Goal: Task Accomplishment & Management: Complete application form

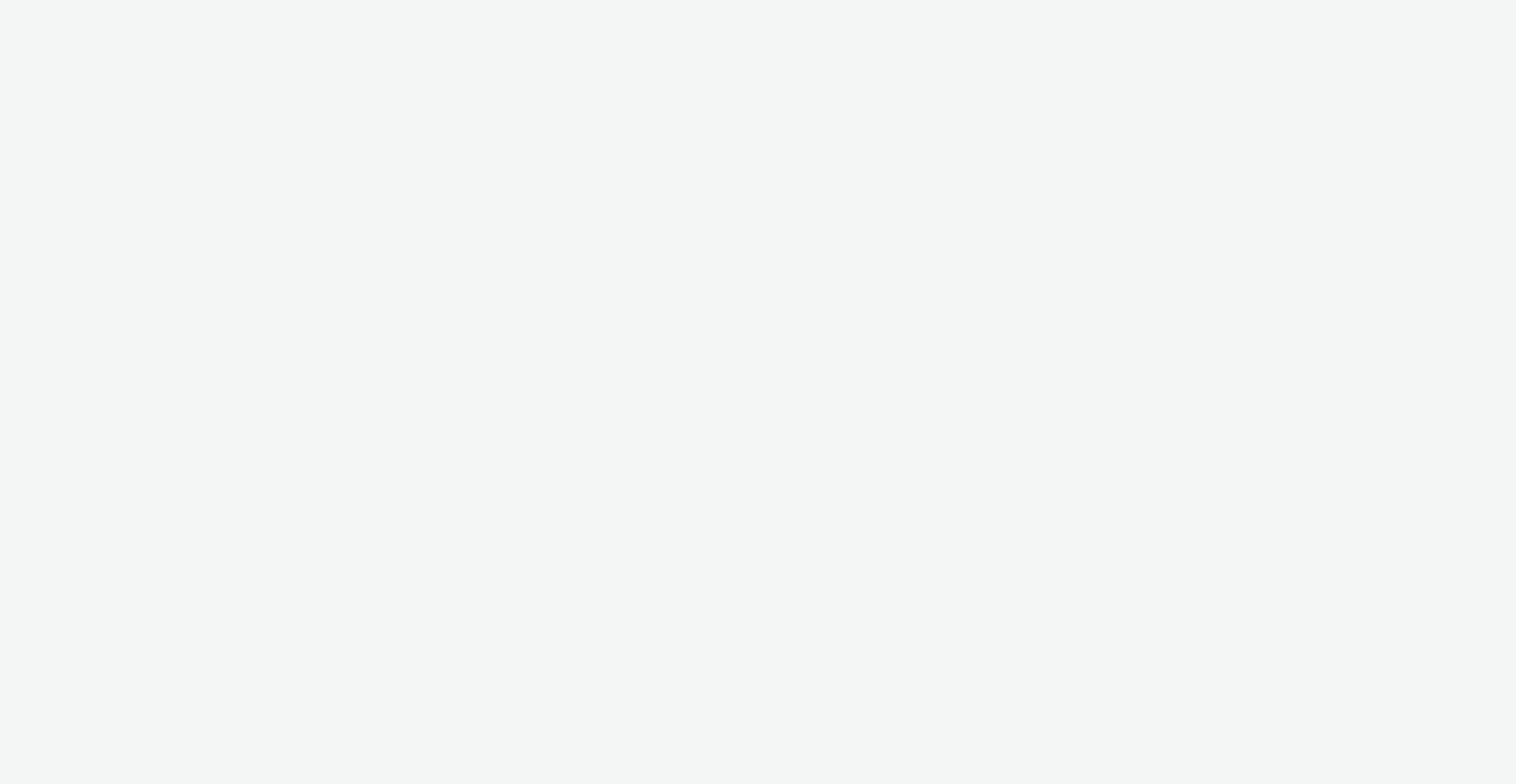
select select "ab85b118-b3fc-4d58-8204-61b74655165f"
select select "b4af5796-1daa-46a0-97ba-7eb4329f9e81"
select select "2fc77e36-bb93-4aa3-9dff-dcb08e02eac6"
select select "59187257-5247-49fc-bb5e-ca447467b96a"
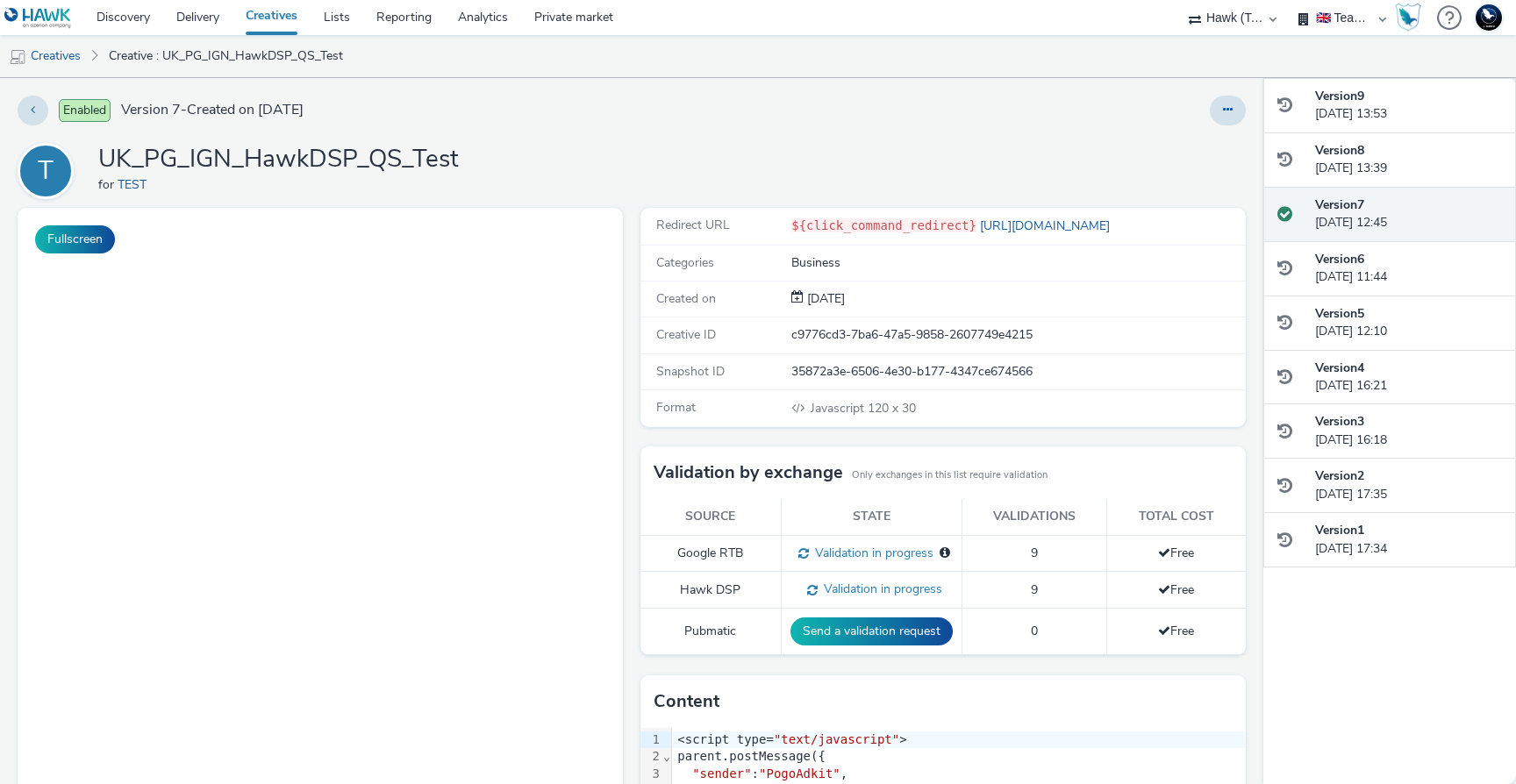
click at [1134, 223] on div "${click_command_redirect} https://www.azerion.com/" at bounding box center [1017, 225] width 452 height 19
click at [286, 342] on body at bounding box center [320, 567] width 605 height 719
click at [1075, 223] on link "[URL][DOMAIN_NAME]" at bounding box center [1047, 225] width 140 height 17
click at [1380, 162] on div "Version 8 13 August 2025, 13:39" at bounding box center [1408, 160] width 187 height 36
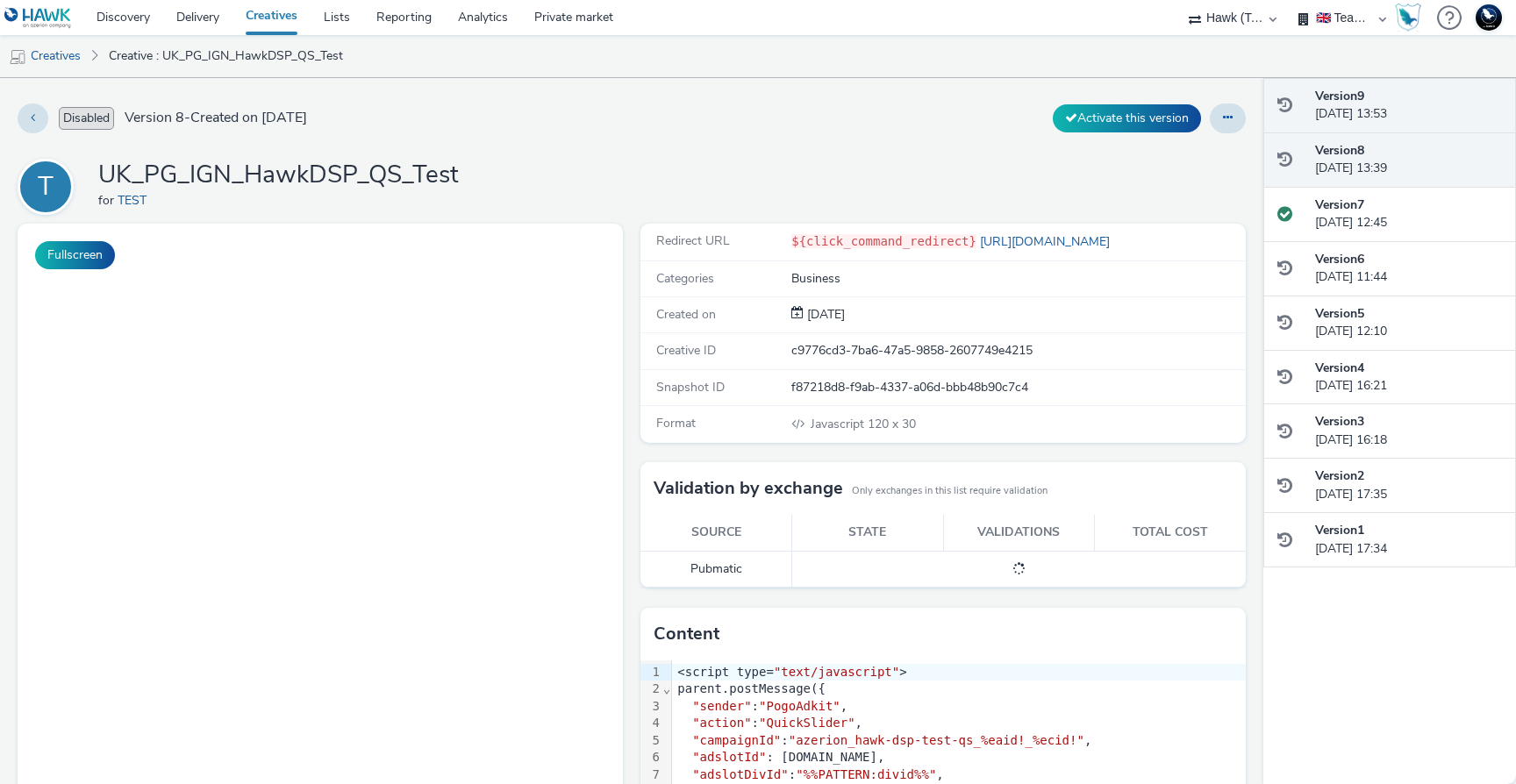
click at [1368, 109] on div "Version 9 13 August 2025, 13:53" at bounding box center [1408, 106] width 187 height 36
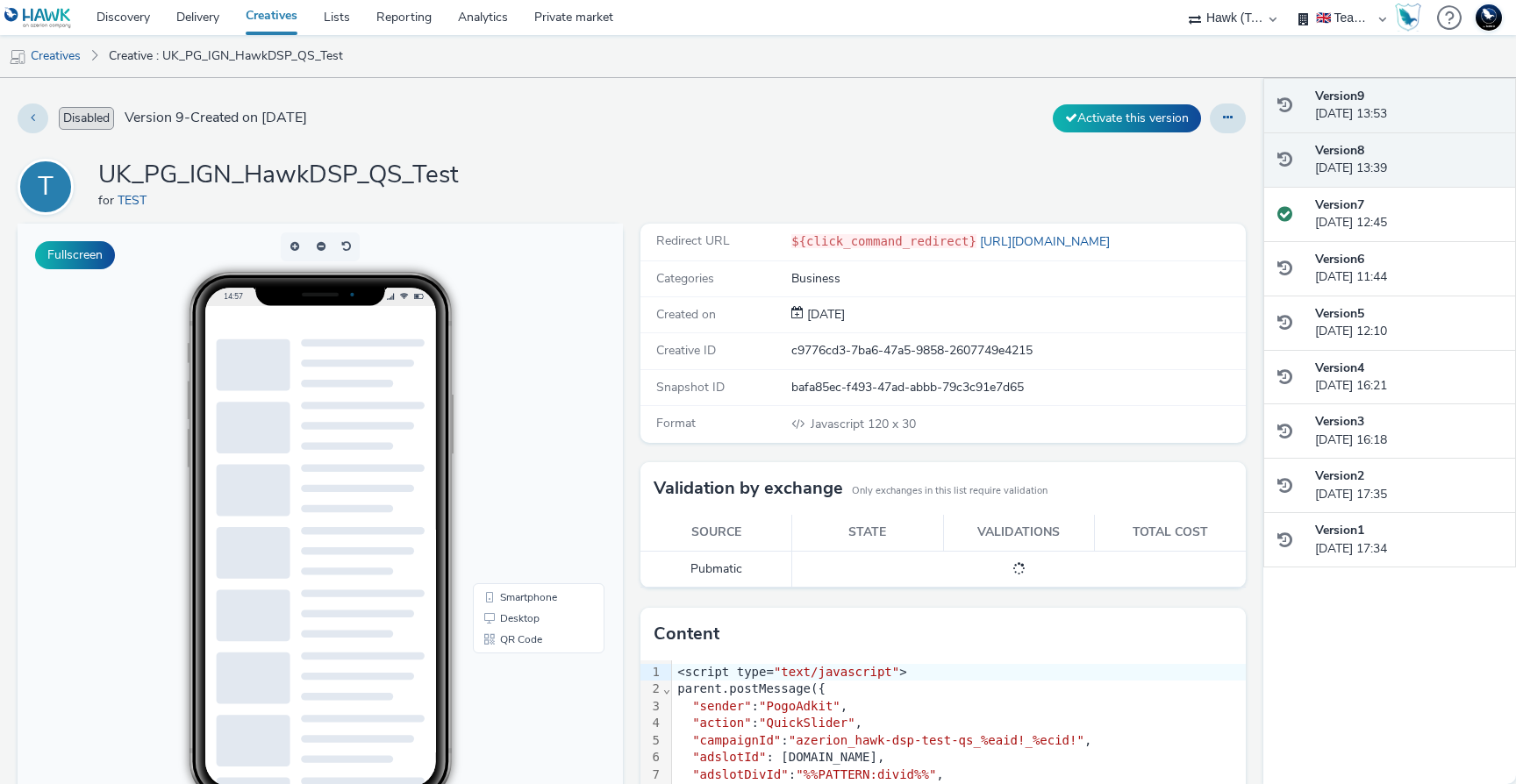
click at [1386, 174] on div "Version 8 13 August 2025, 13:39" at bounding box center [1408, 160] width 187 height 36
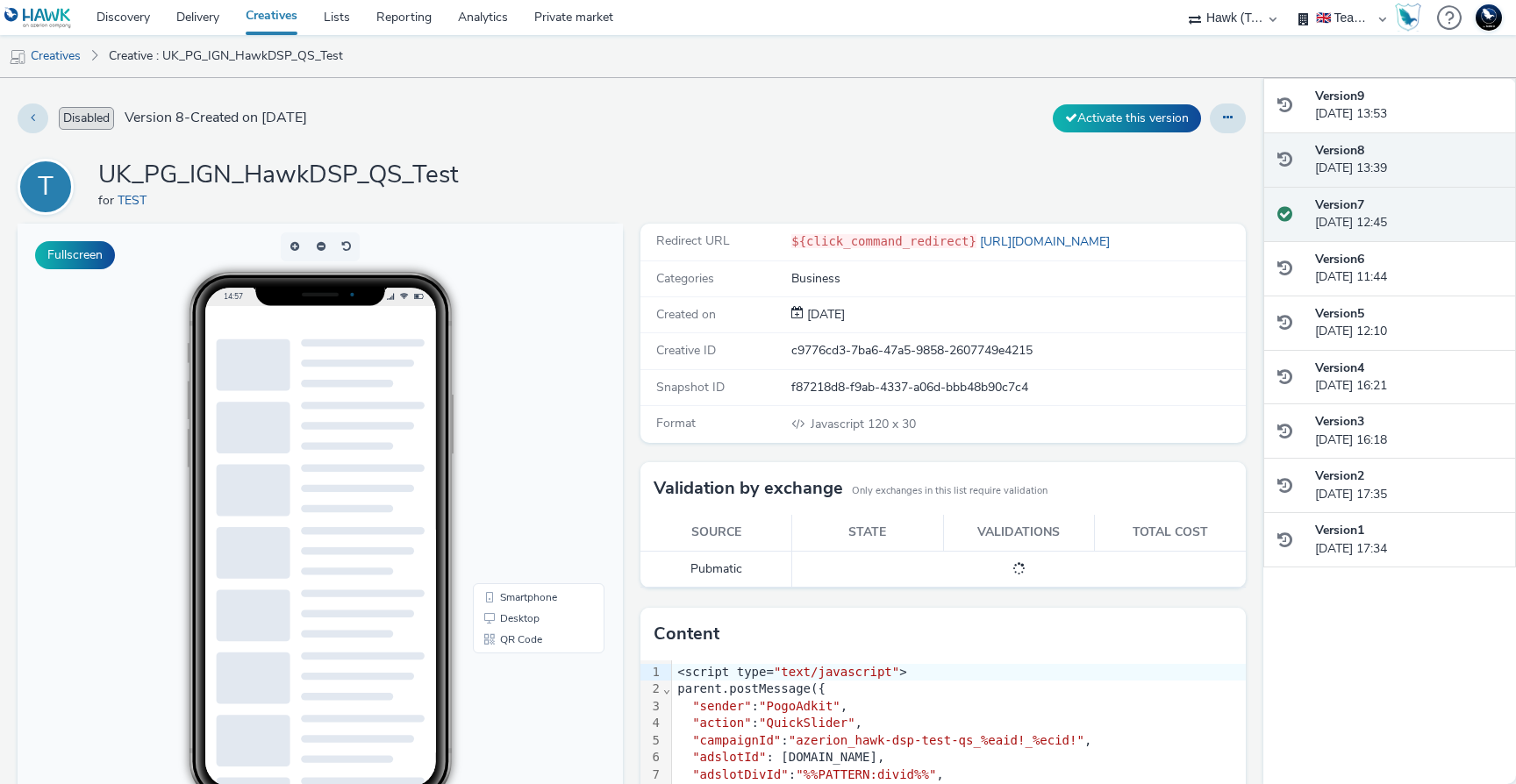
click at [1386, 203] on div "Version 7 11 August 2025, 12:45" at bounding box center [1408, 215] width 187 height 36
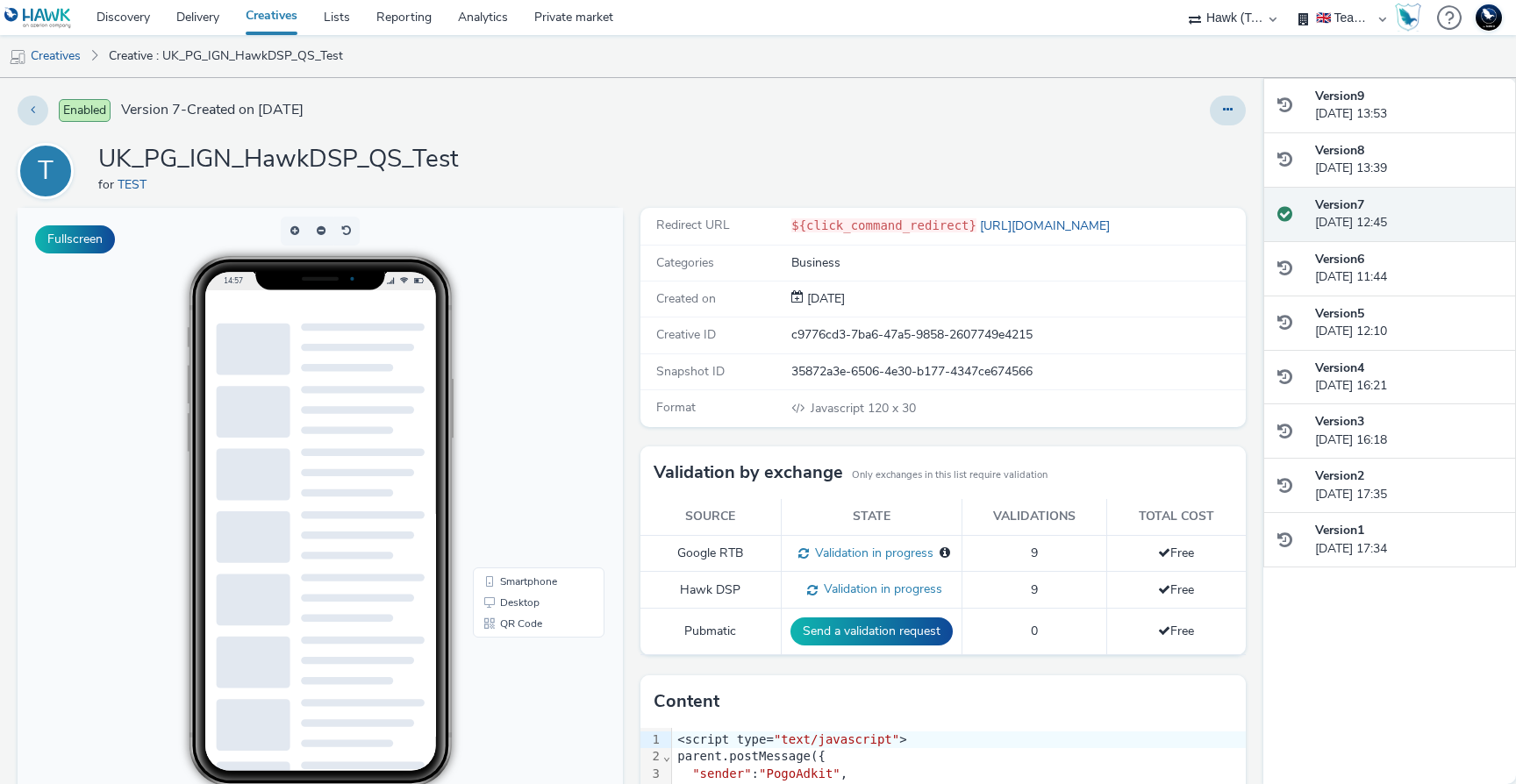
click at [294, 364] on div at bounding box center [319, 349] width 208 height 51
click at [1220, 100] on button at bounding box center [1228, 111] width 36 height 30
click at [1176, 142] on link "Edit" at bounding box center [1180, 145] width 131 height 35
click at [1413, 145] on div "Version 8 13 August 2025, 13:39" at bounding box center [1408, 160] width 187 height 36
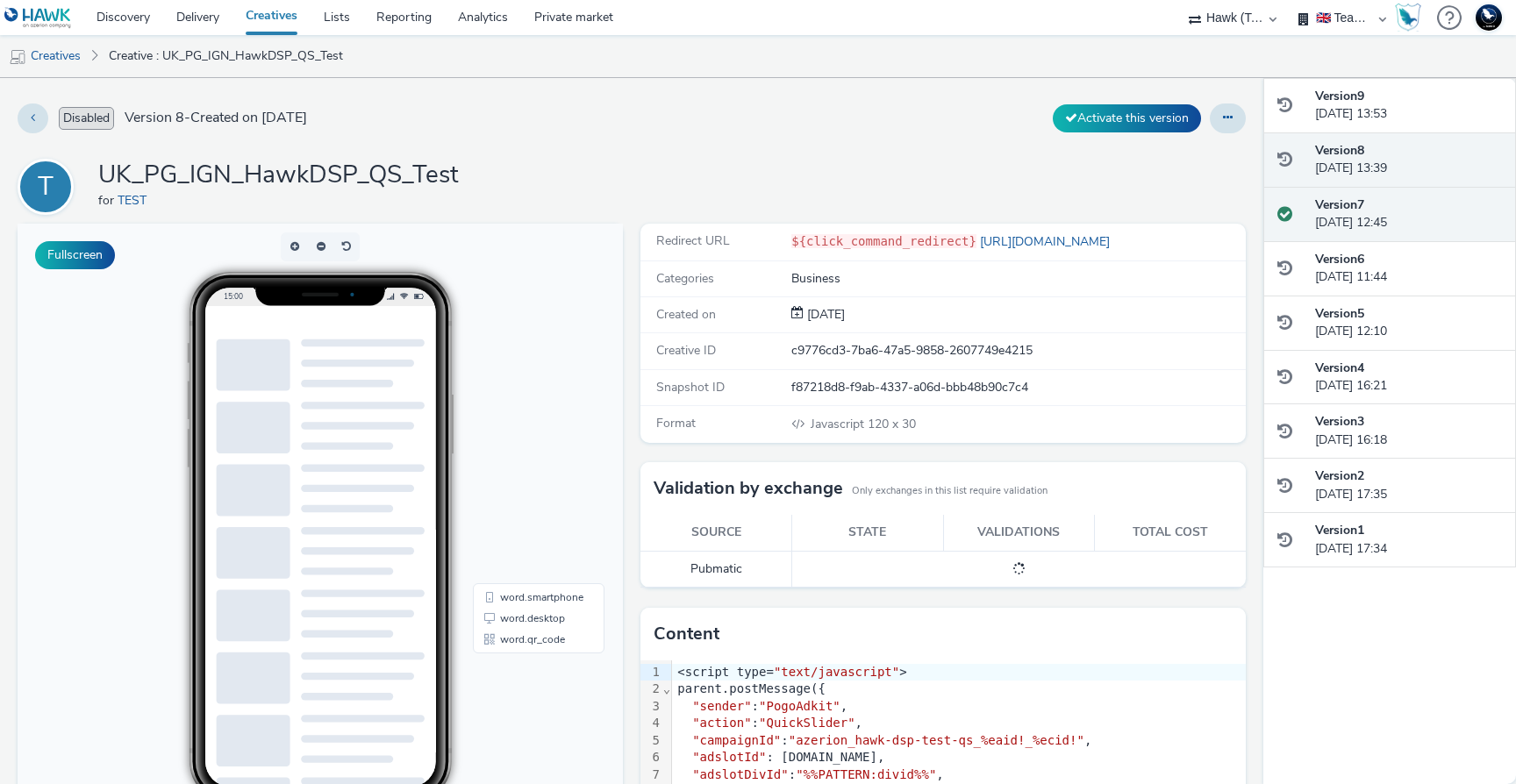
click at [1390, 198] on div "Version 7 11 August 2025, 12:45" at bounding box center [1408, 215] width 187 height 36
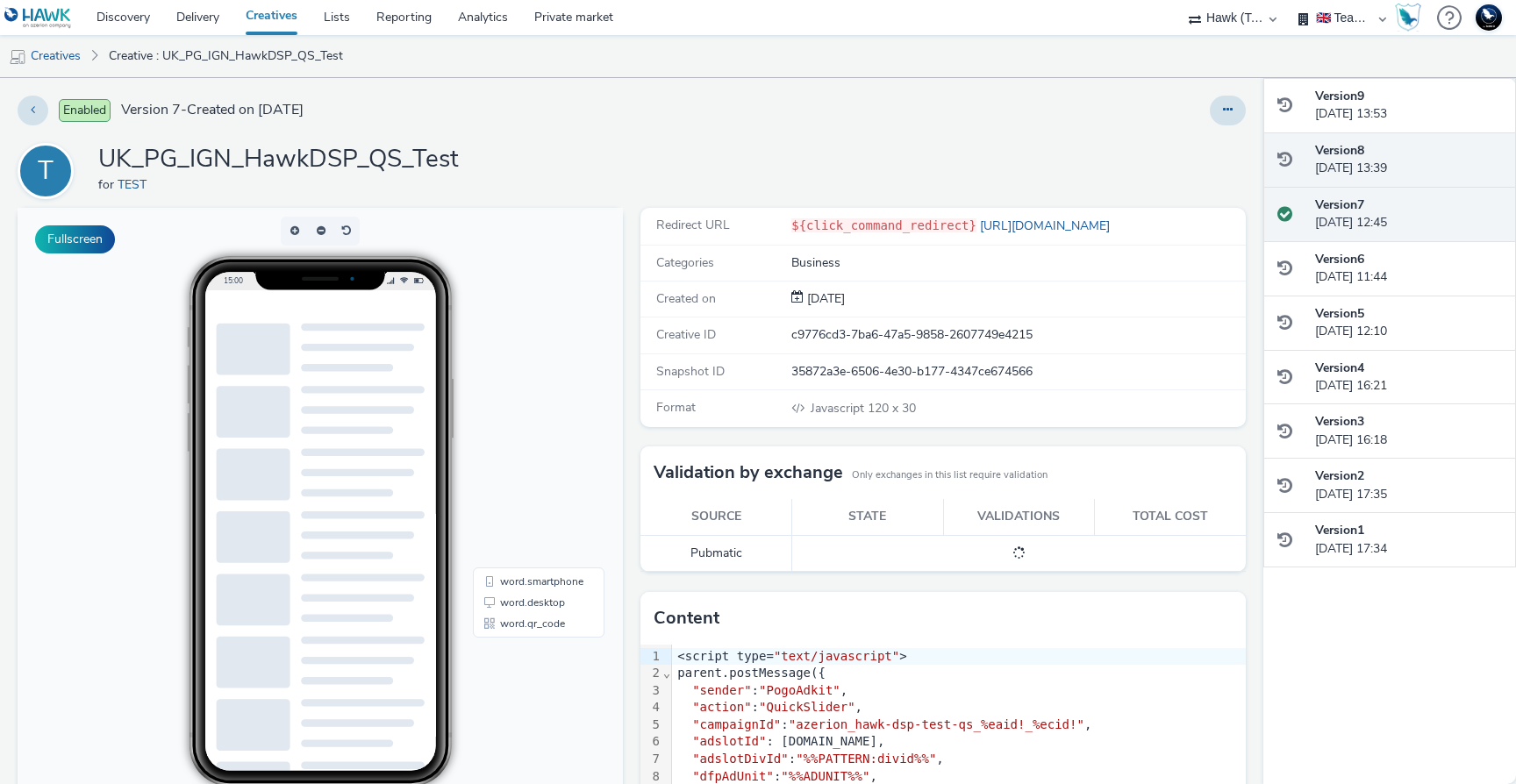
click at [1384, 175] on div "Version 8 13 August 2025, 13:39" at bounding box center [1408, 160] width 187 height 36
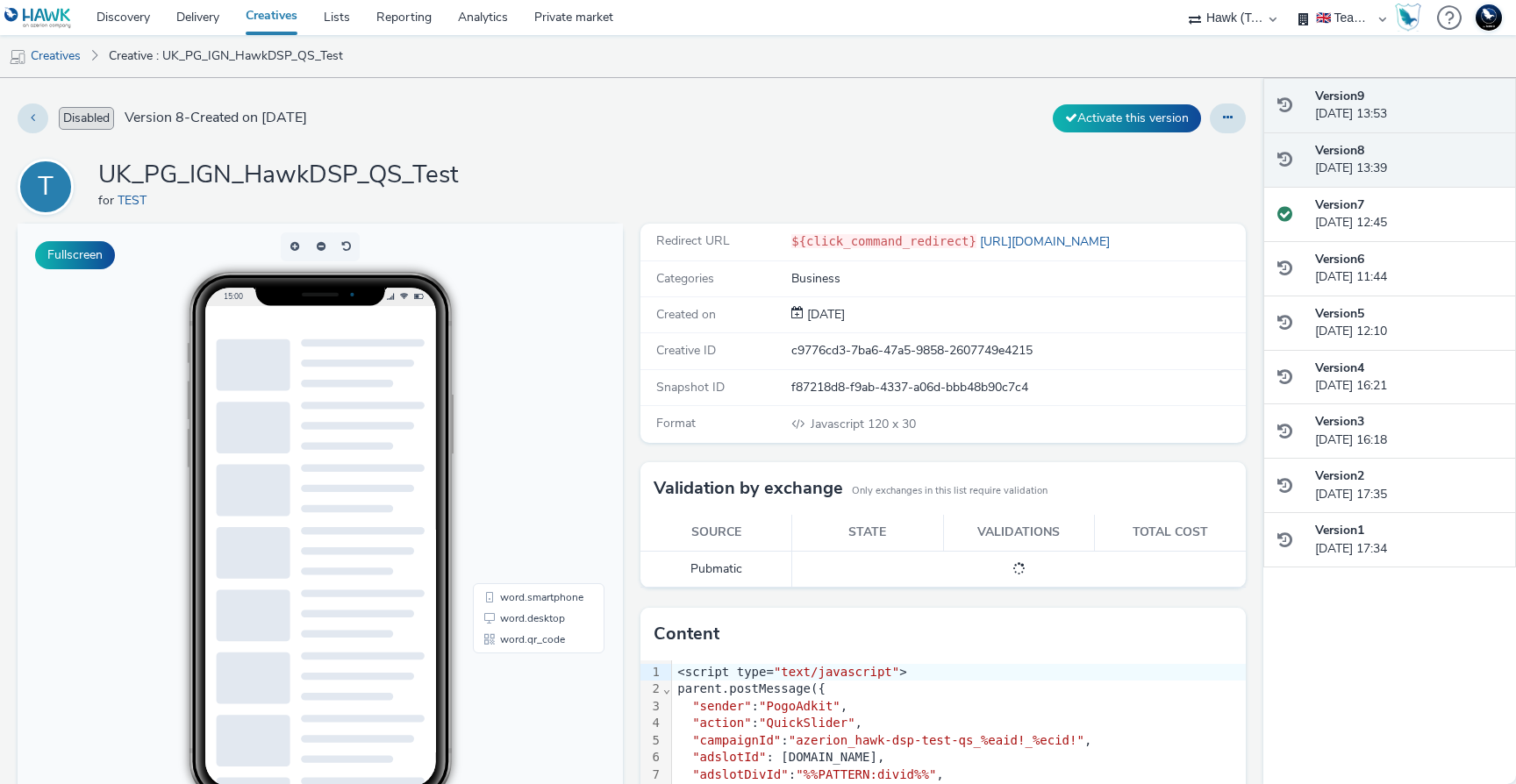
click at [1386, 102] on div "Version 9 13 August 2025, 13:53" at bounding box center [1408, 106] width 187 height 36
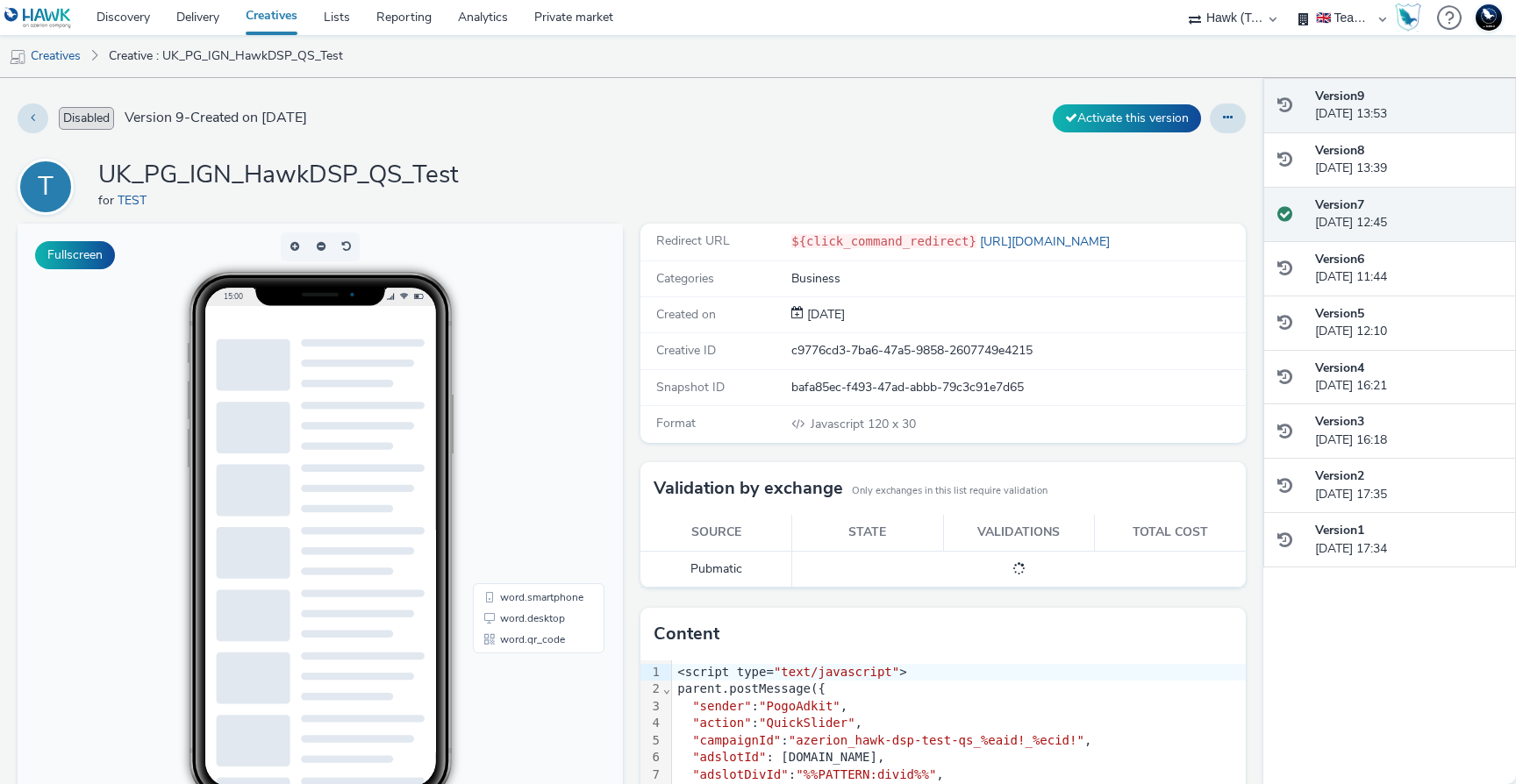
click at [1398, 209] on div "Version 7 11 August 2025, 12:45" at bounding box center [1408, 215] width 187 height 36
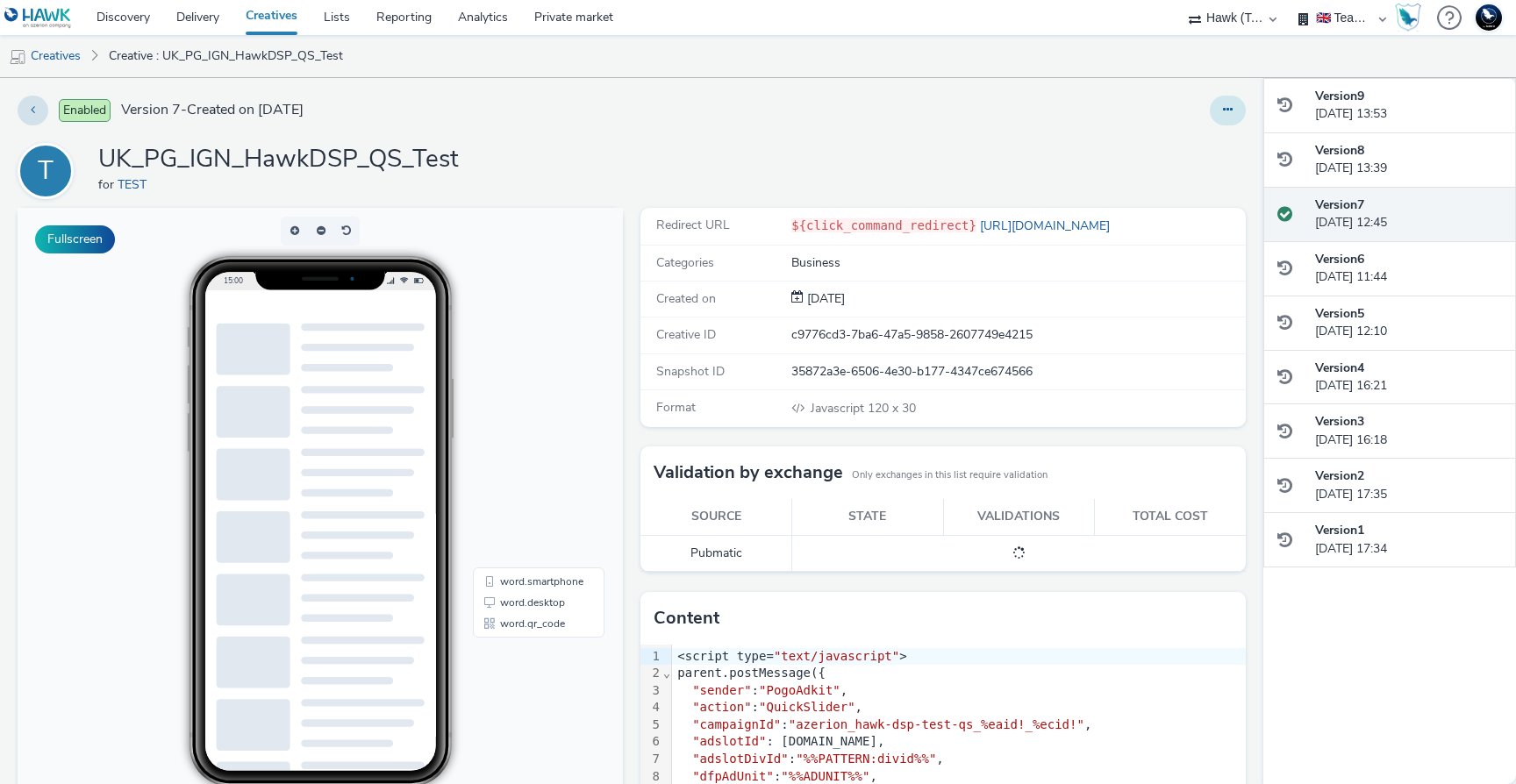
click at [1224, 116] on icon at bounding box center [1228, 110] width 10 height 12
click at [1176, 146] on link "Edit" at bounding box center [1180, 145] width 131 height 35
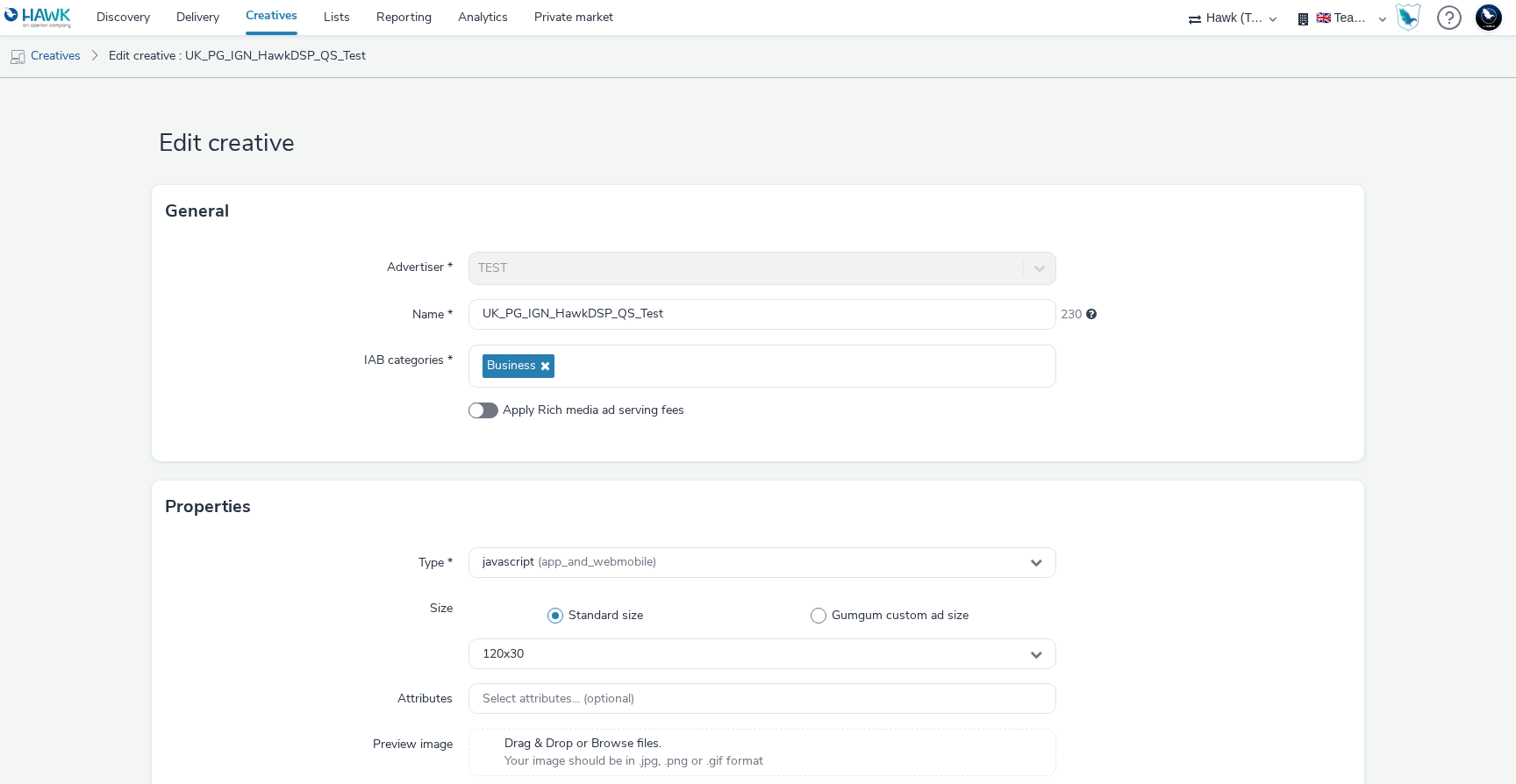
scroll to position [59, 0]
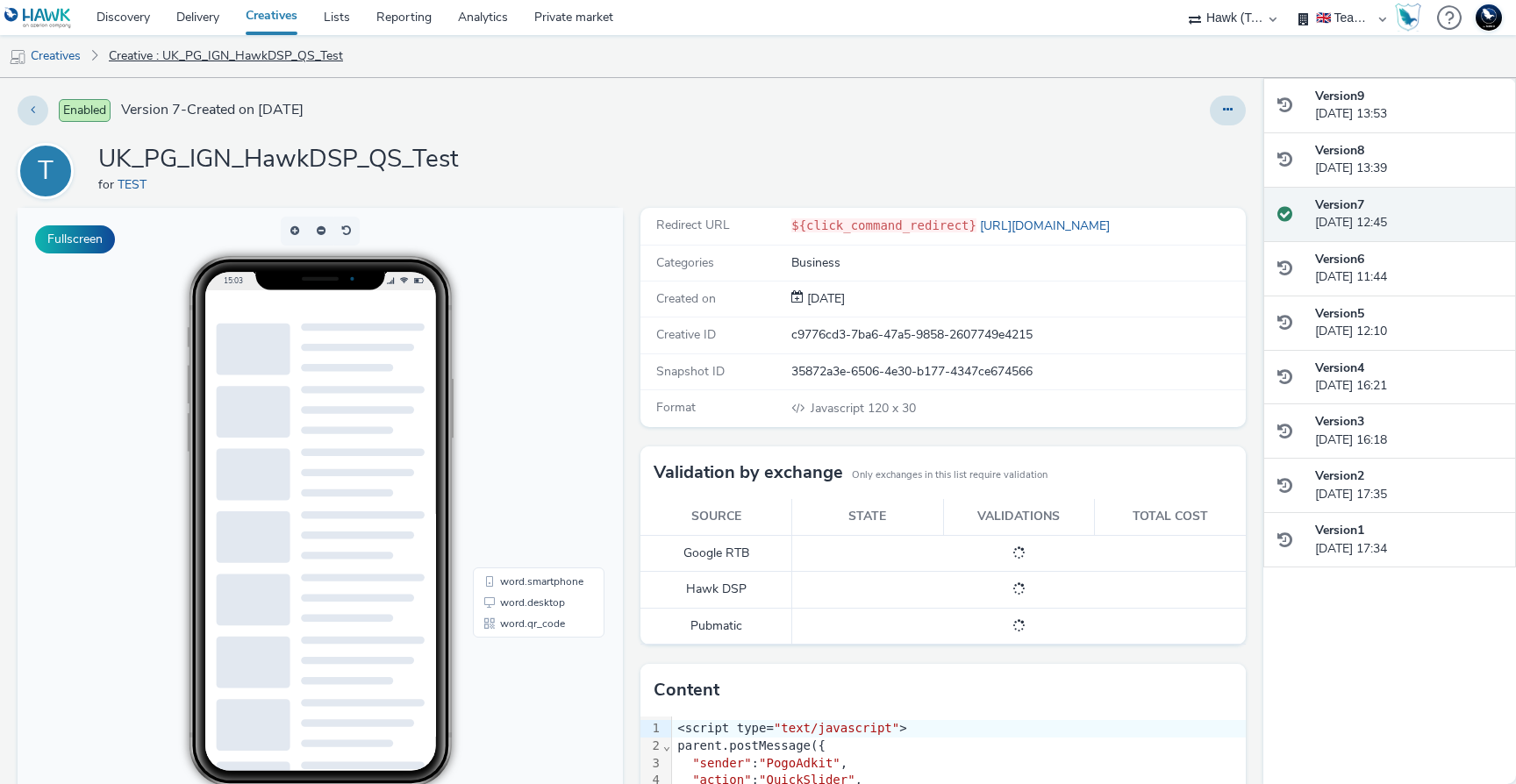
click at [150, 50] on link "Creative : UK_PG_IGN_HawkDSP_QS_Test" at bounding box center [226, 56] width 252 height 42
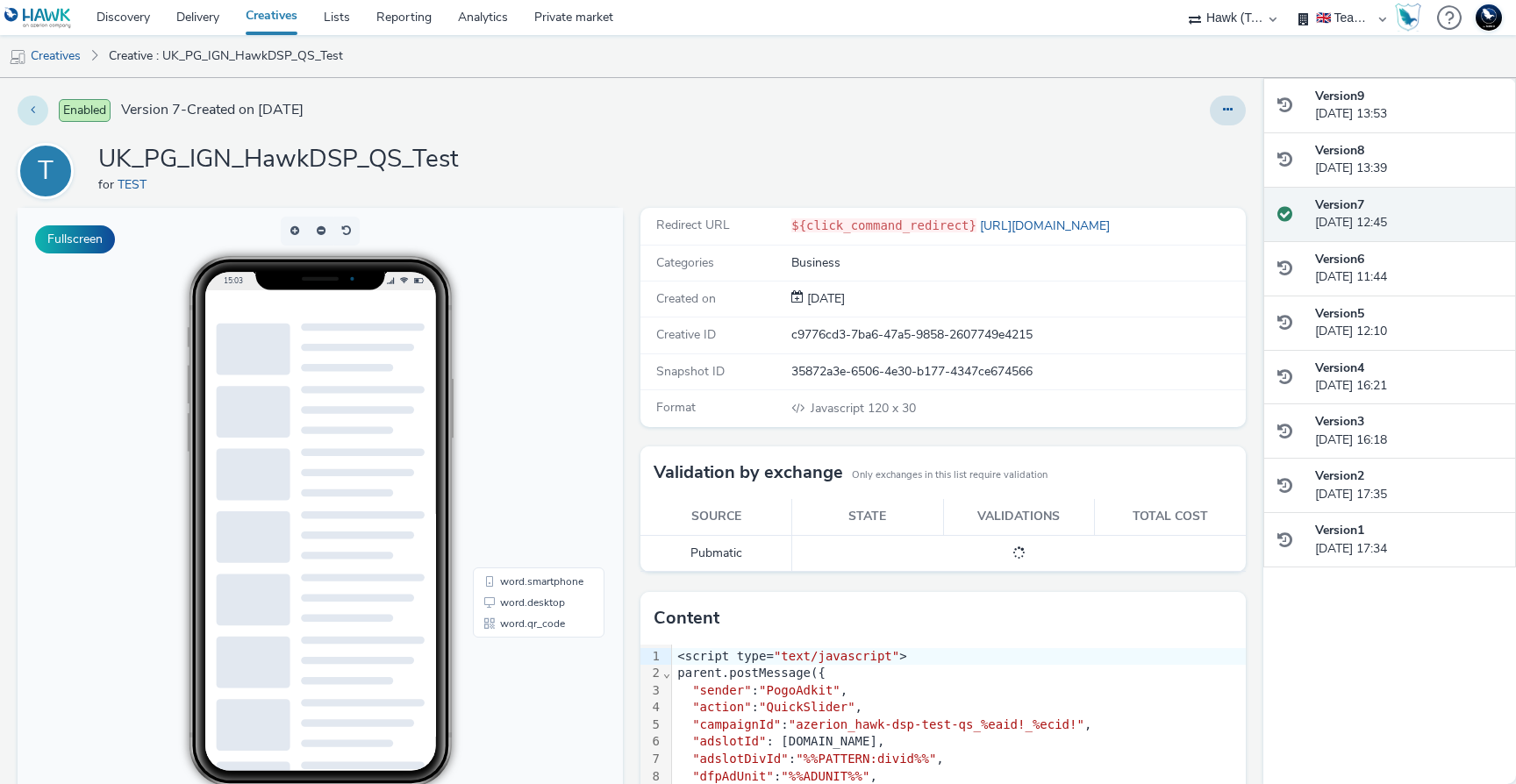
click at [29, 118] on button at bounding box center [33, 111] width 31 height 30
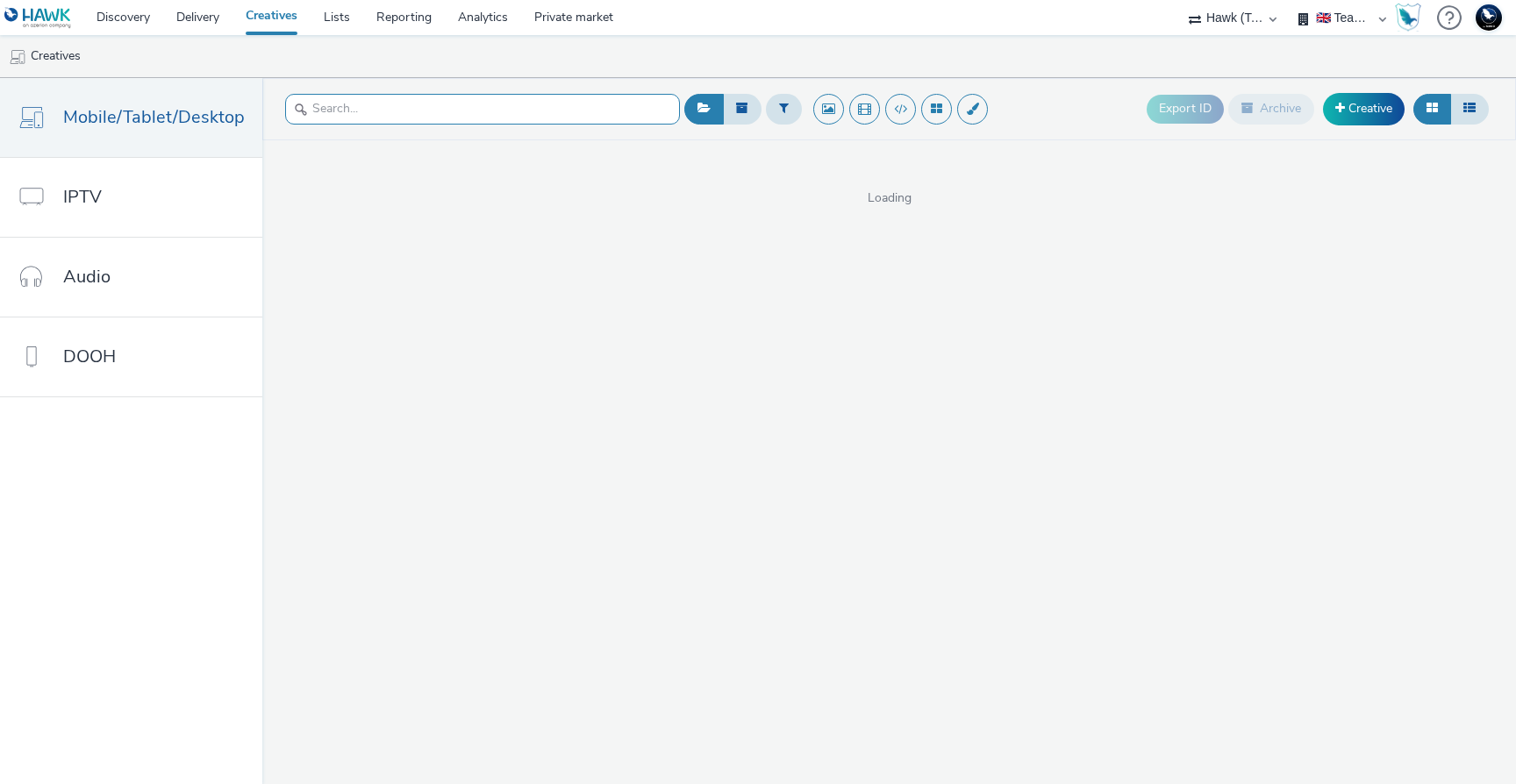
click at [453, 106] on input "text" at bounding box center [482, 109] width 395 height 31
paste input "UK_PG_IGN_HawkDSP_QS_Test"
type input "UK_PG_IGN_HawkDSP_QS_Test"
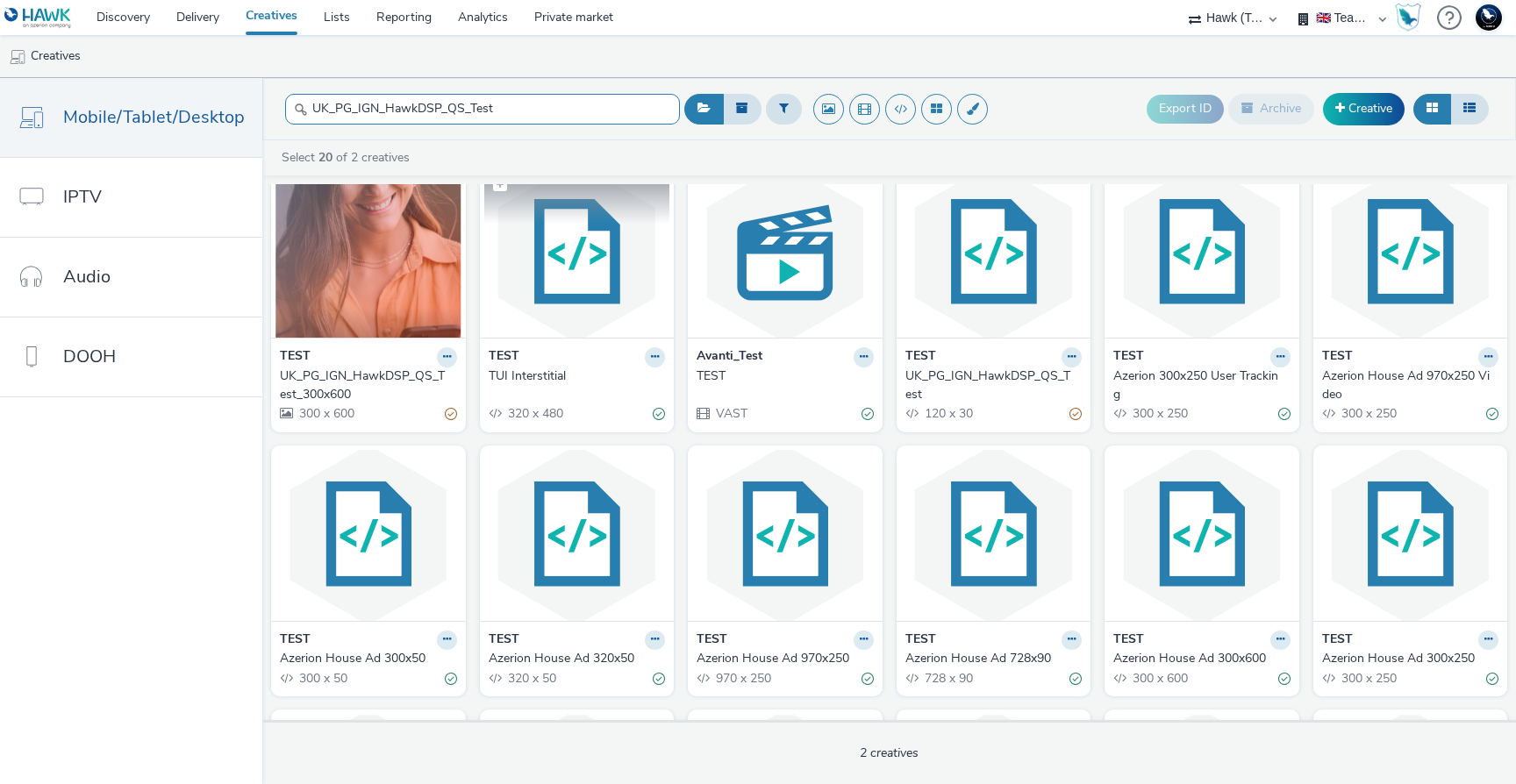
scroll to position [35, 0]
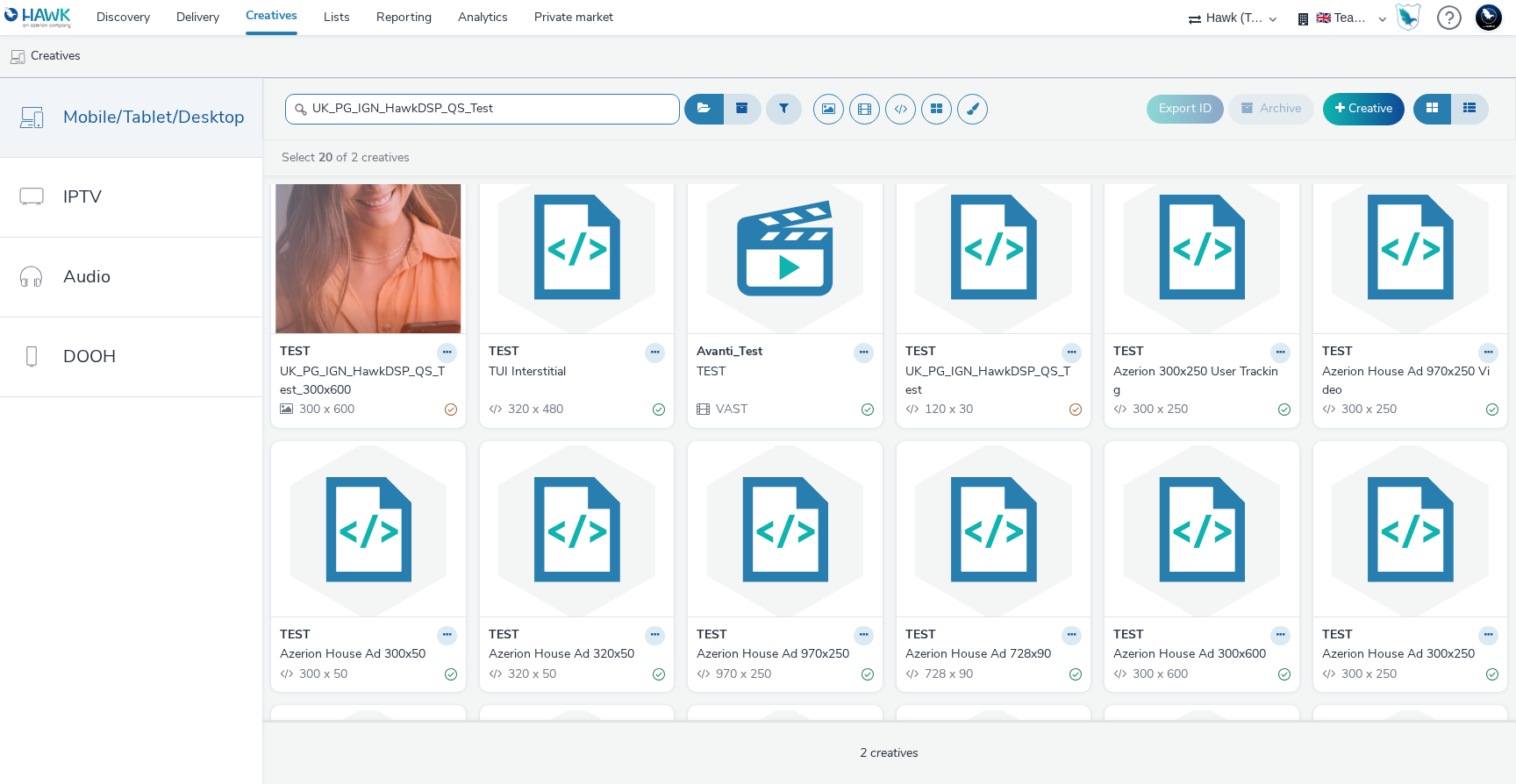
click at [553, 101] on input "UK_PG_IGN_HawkDSP_QS_Test" at bounding box center [482, 109] width 395 height 31
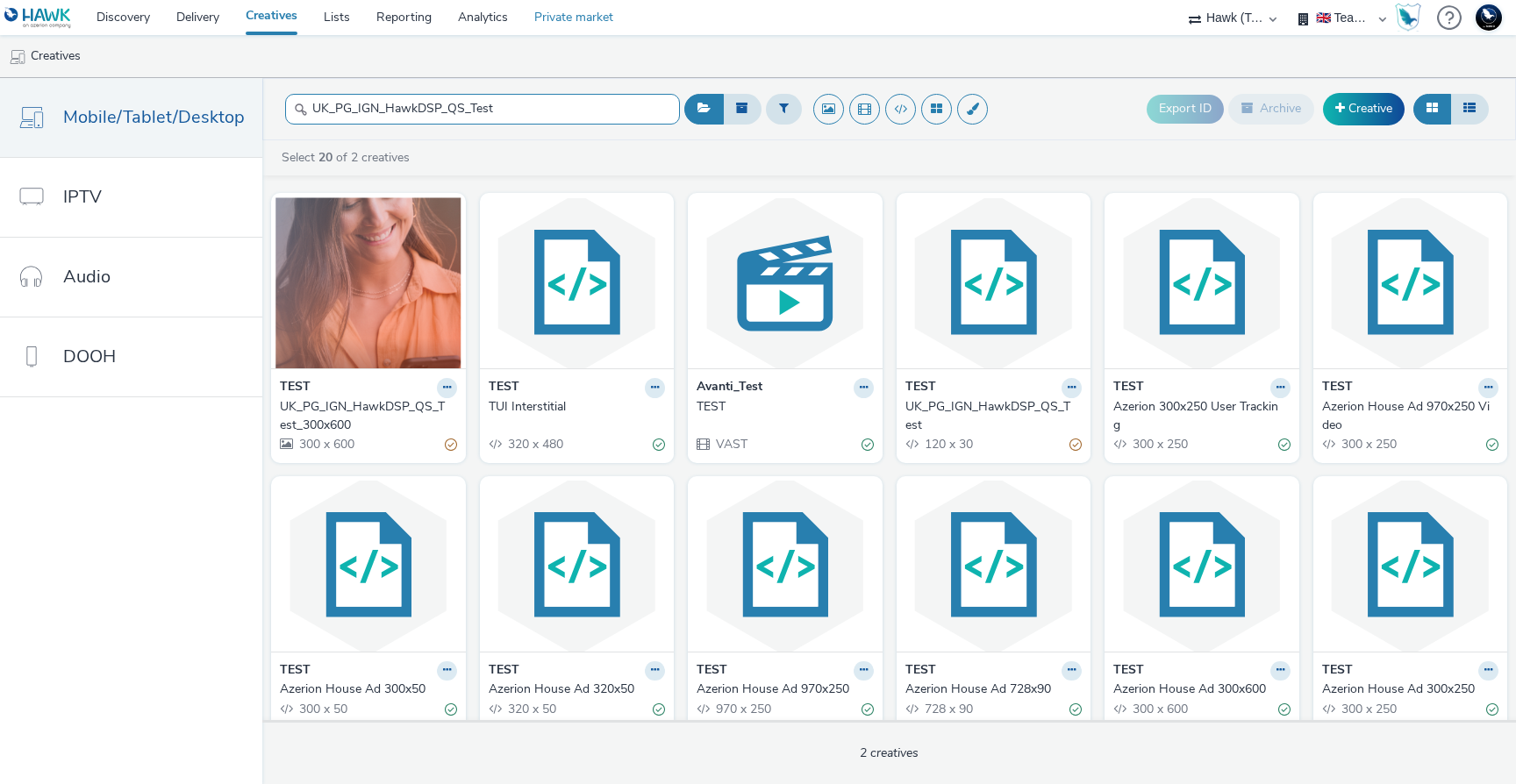
scroll to position [0, 0]
click at [923, 302] on img at bounding box center [994, 283] width 186 height 171
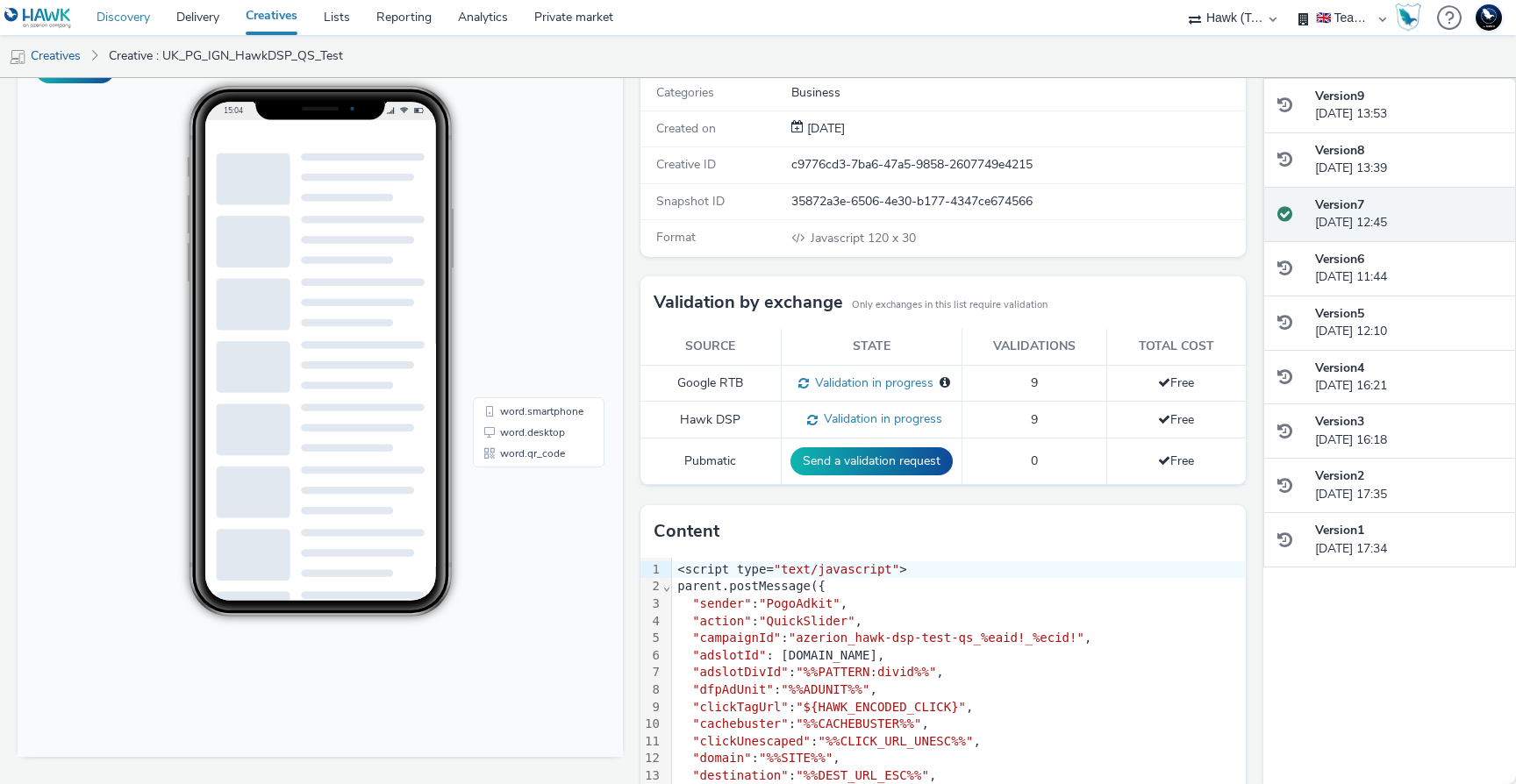
scroll to position [226, 0]
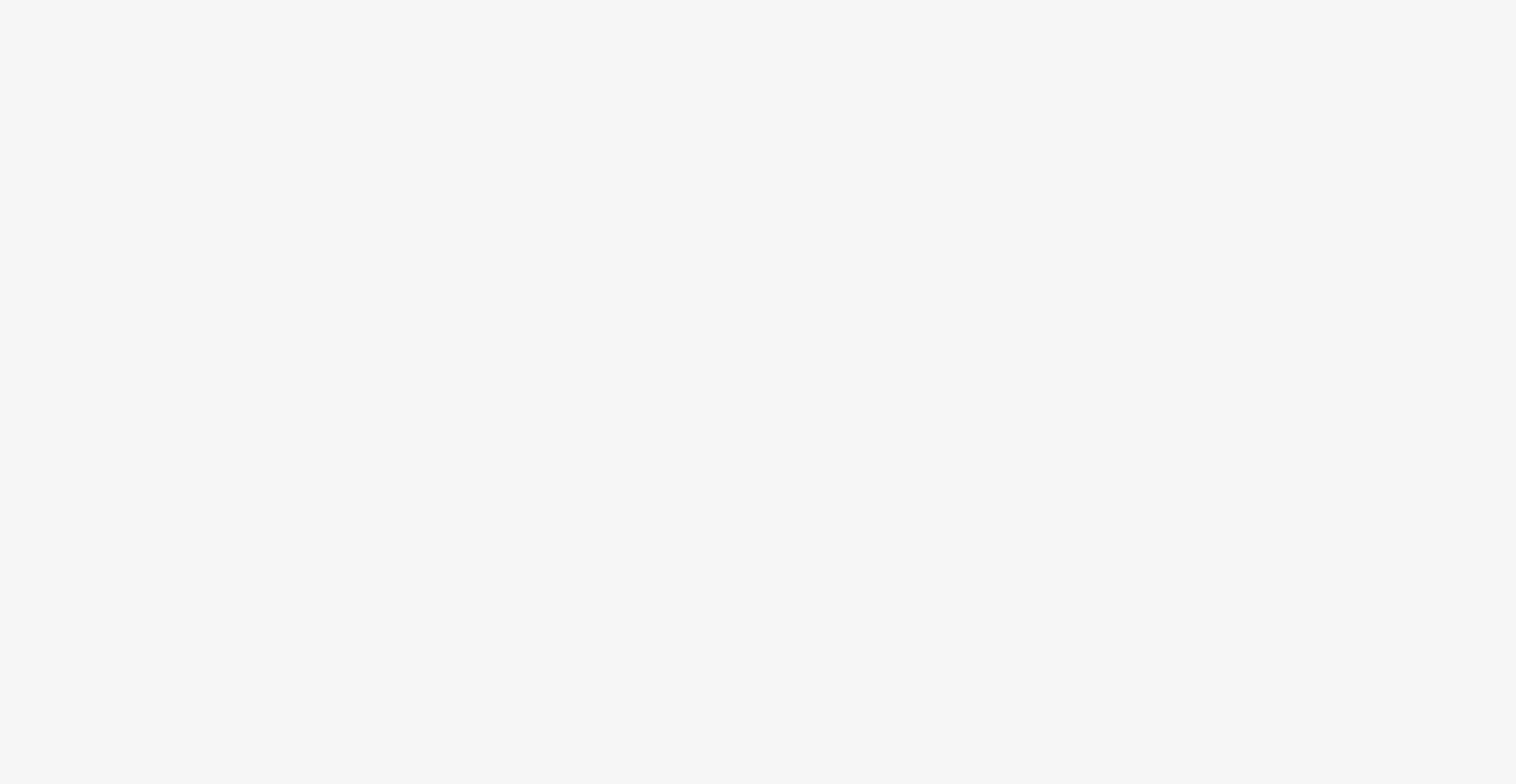
select select "2fc77e36-bb93-4aa3-9dff-dcb08e02eac6"
select select "59187257-5247-49fc-bb5e-ca447467b96a"
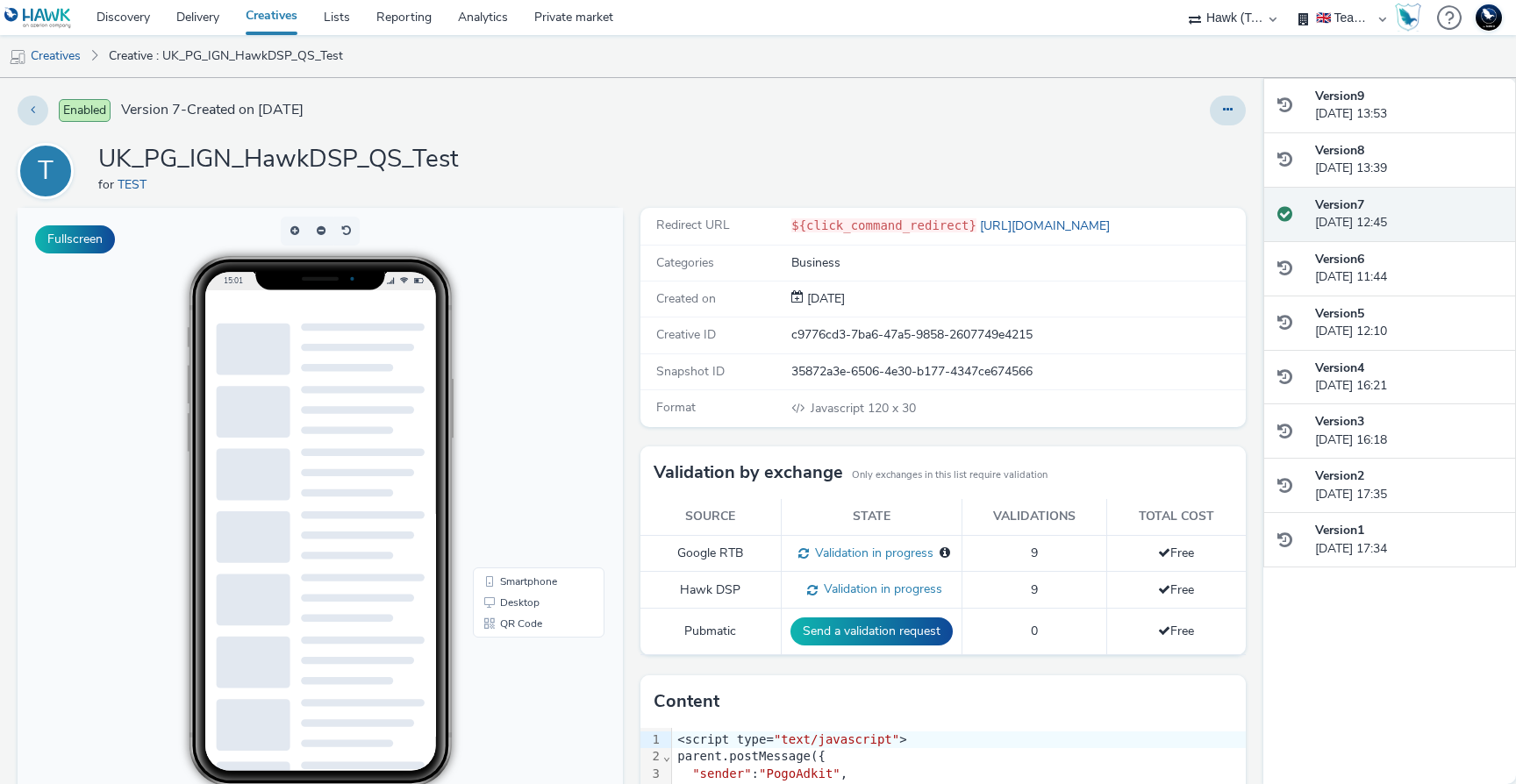
click at [569, 356] on body "15:01 Smartphone Desktop QR Code" at bounding box center [320, 567] width 605 height 719
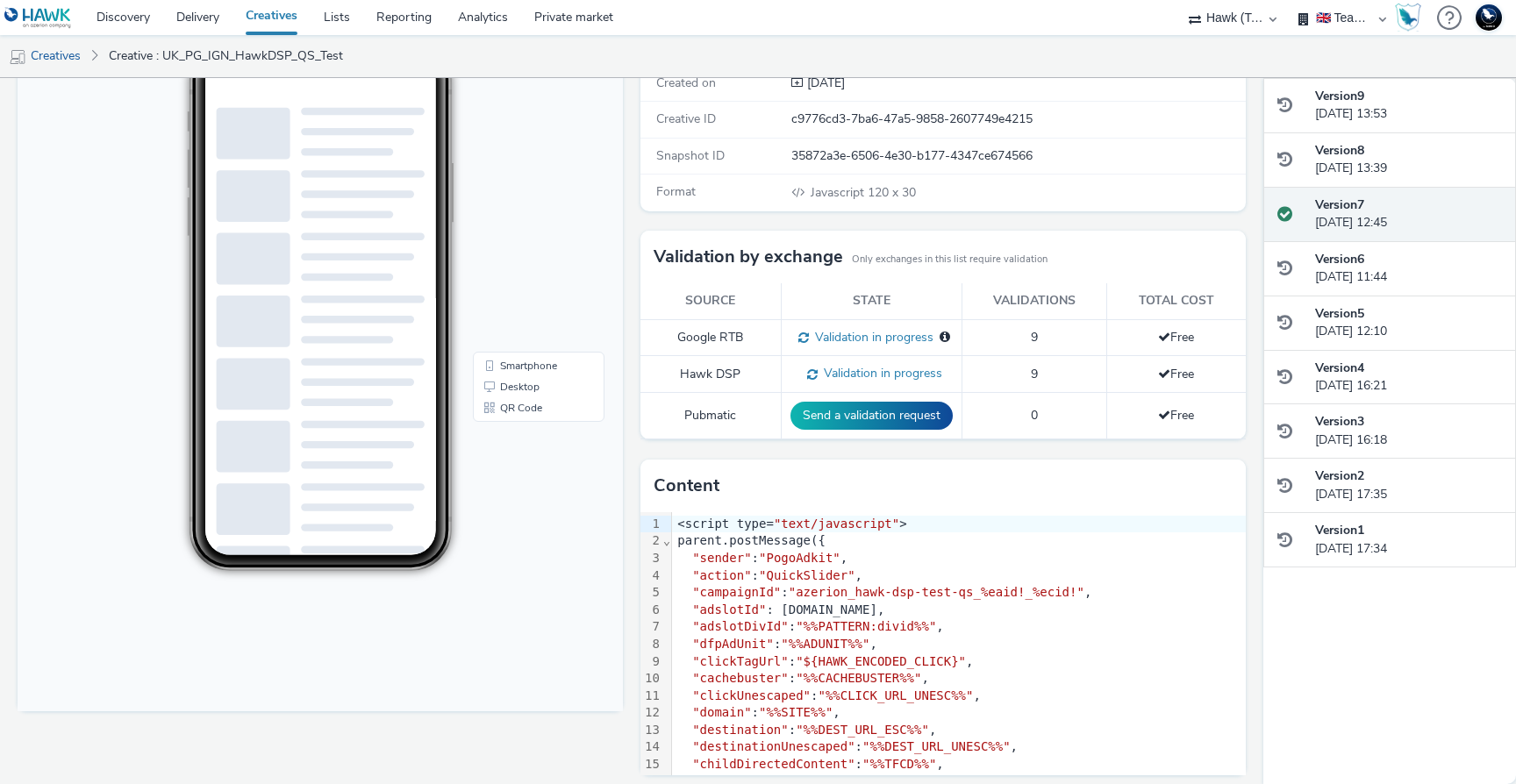
scroll to position [226, 0]
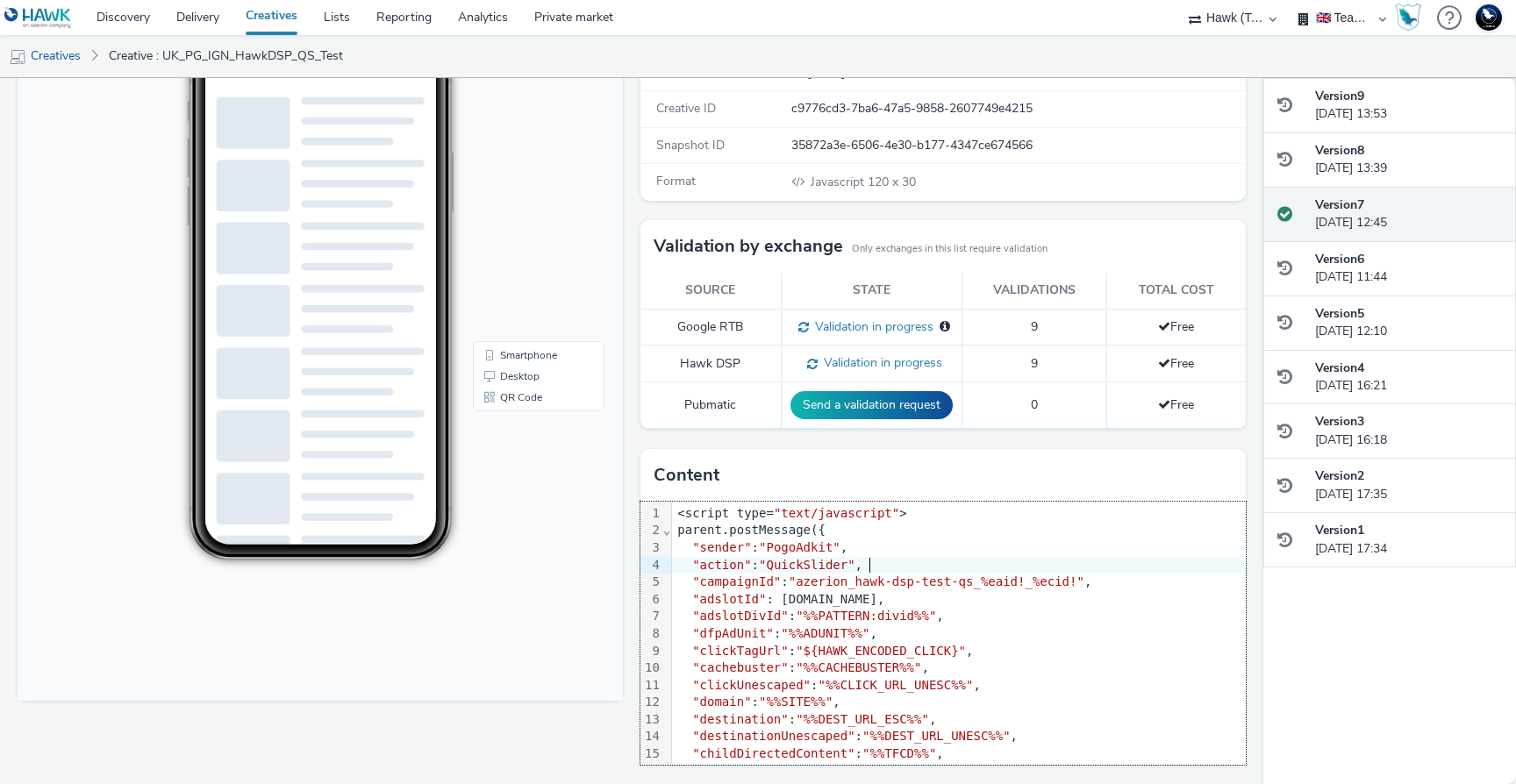
click at [942, 563] on div ""action" : "QuickSlider" ," at bounding box center [1052, 566] width 761 height 18
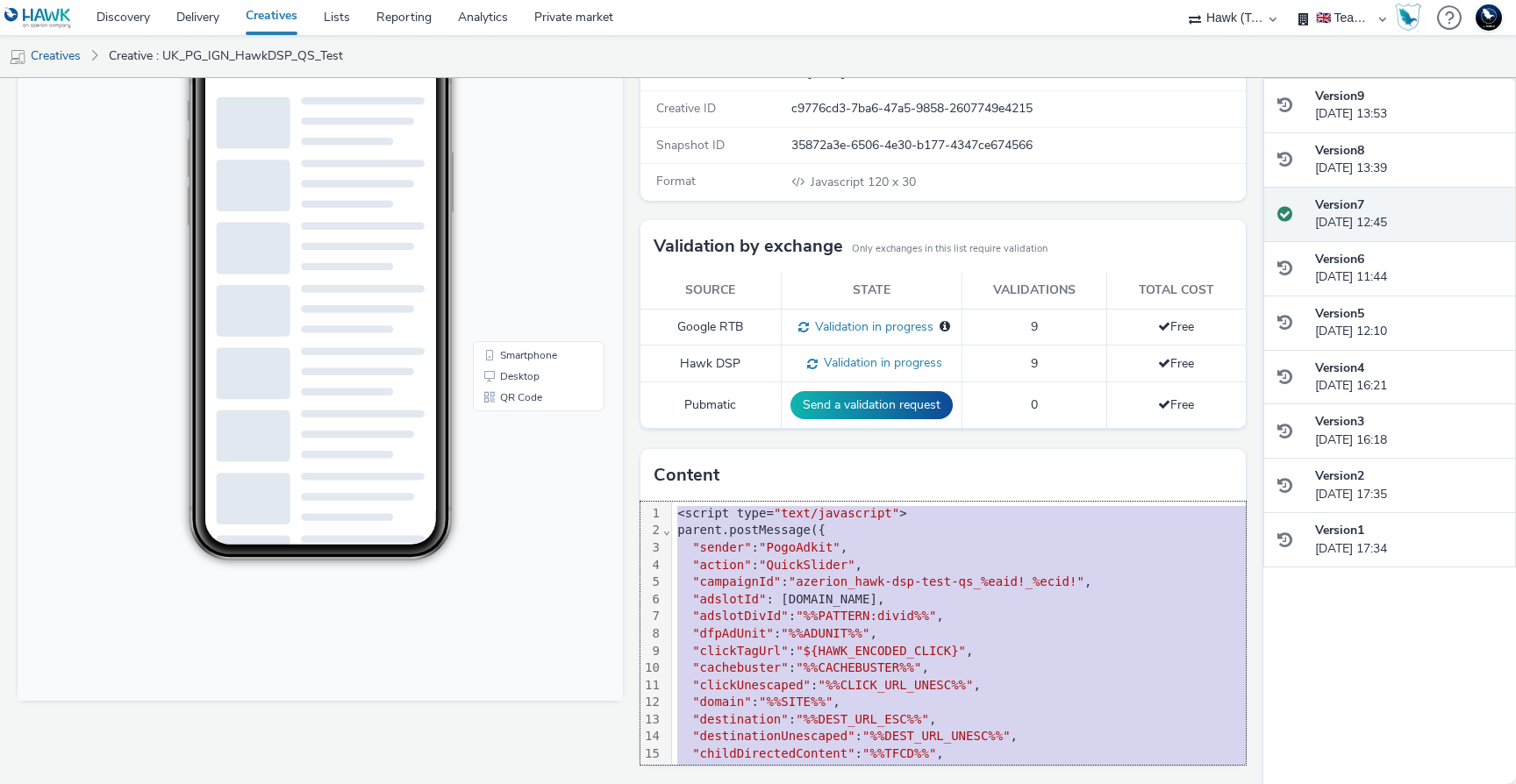
copy div "<script type= "text/javascript" > parent.postMessage({ "sender" : "PogoAdkit" ,…"
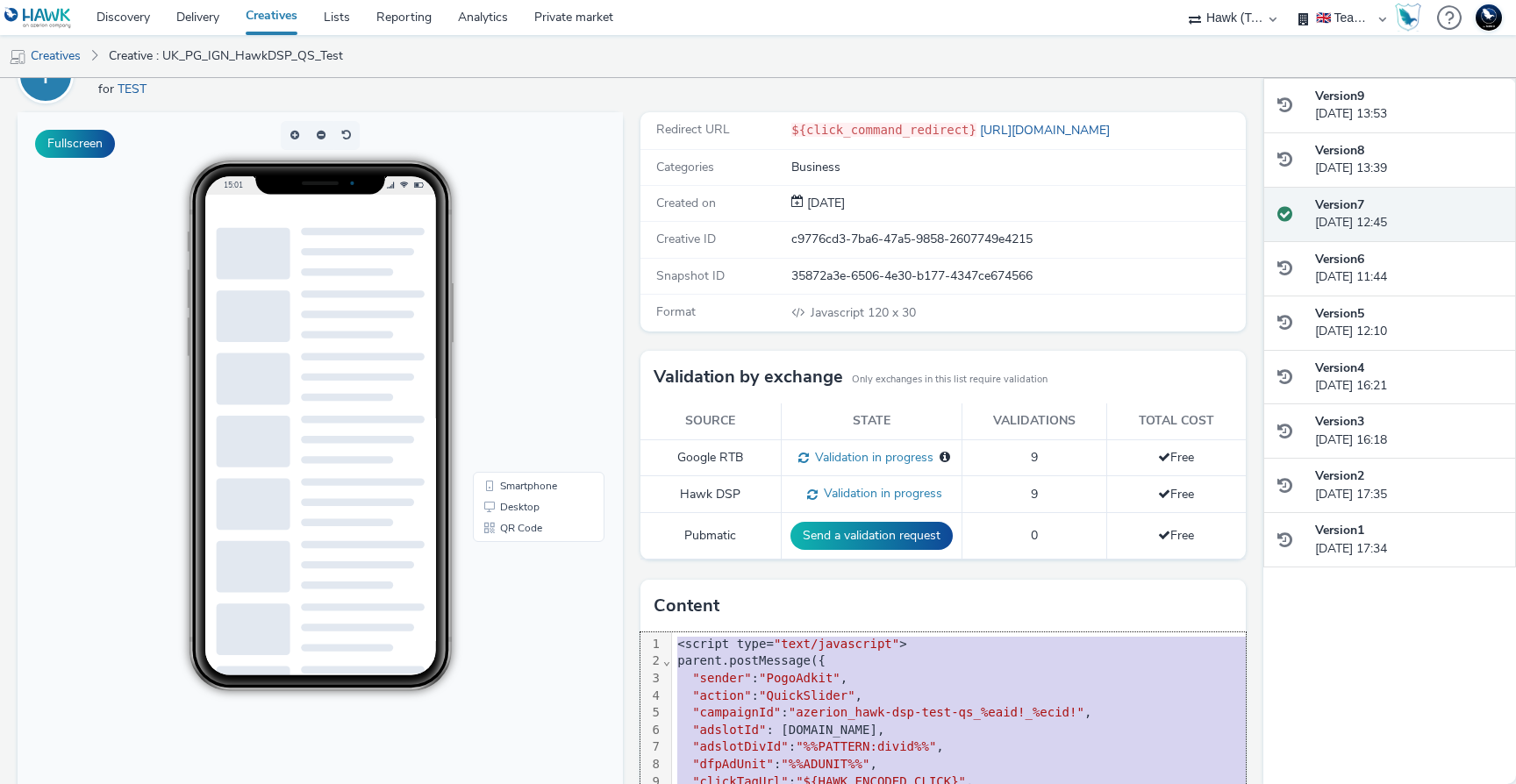
scroll to position [0, 0]
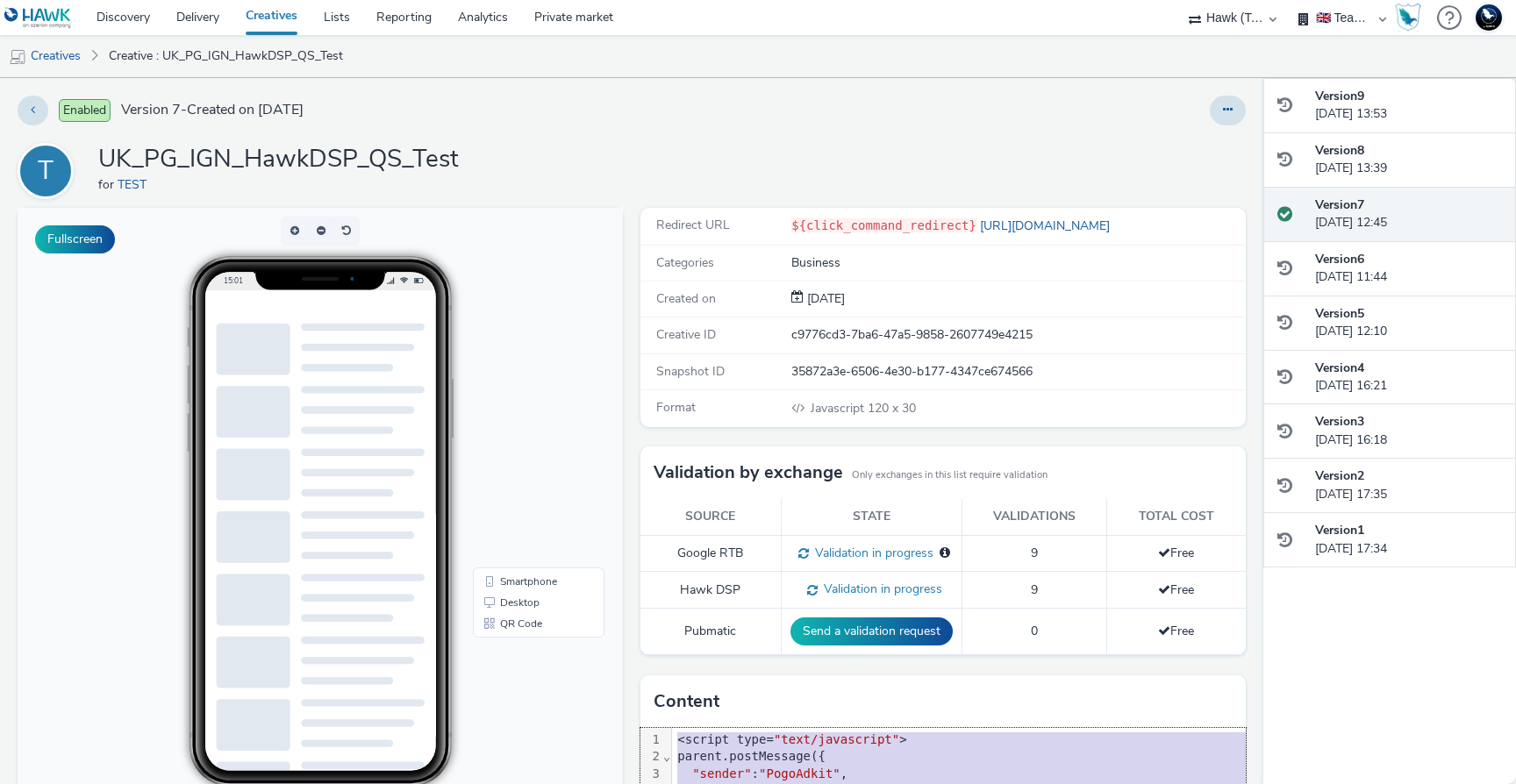
copy div "<script type= "text/javascript" > parent.postMessage({ "sender" : "PogoAdkit" ,…"
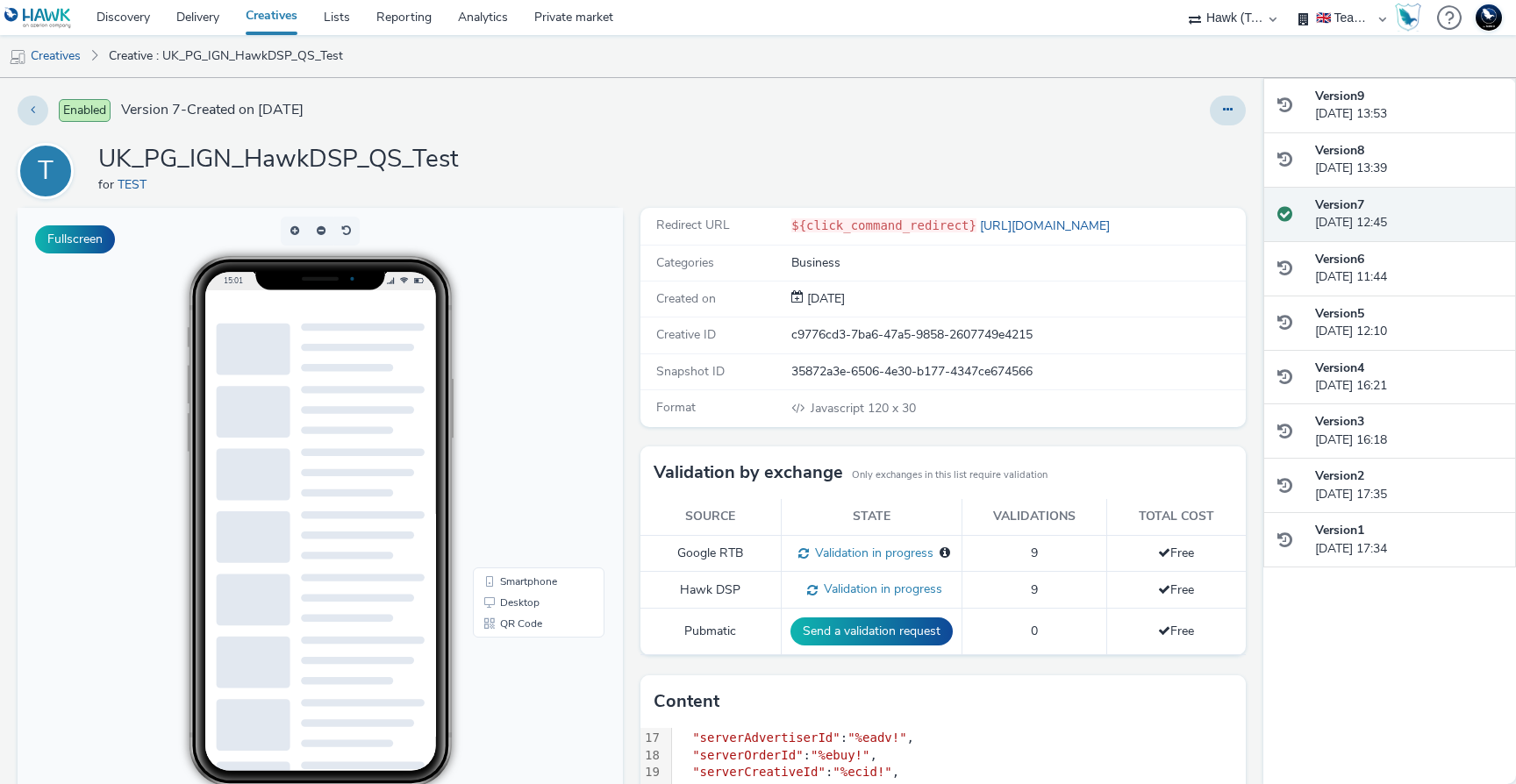
click at [420, 149] on h1 "UK_PG_IGN_HawkDSP_QS_Test" at bounding box center [279, 160] width 360 height 34
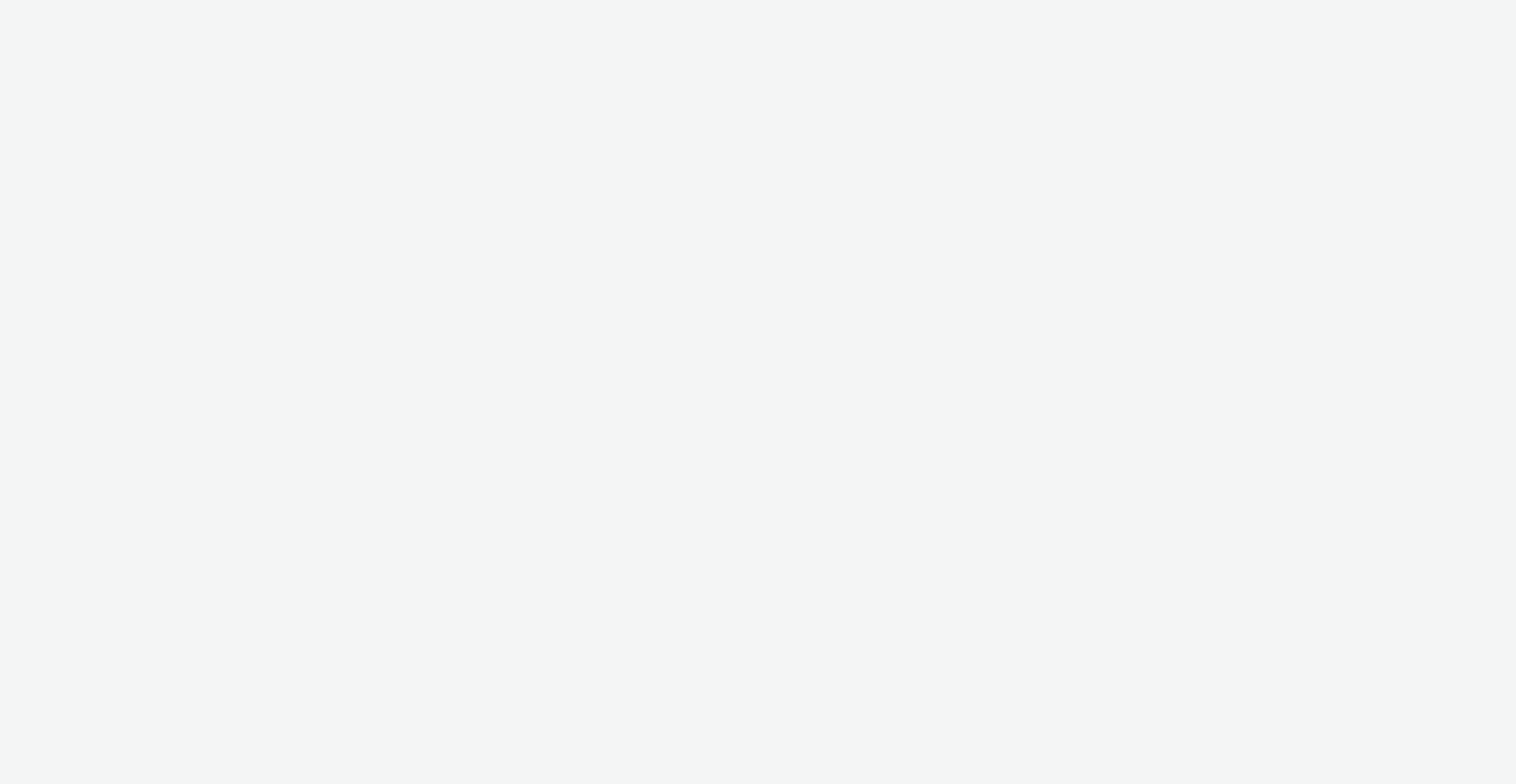
select select "2fc77e36-bb93-4aa3-9dff-dcb08e02eac6"
select select "59187257-5247-49fc-bb5e-ca447467b96a"
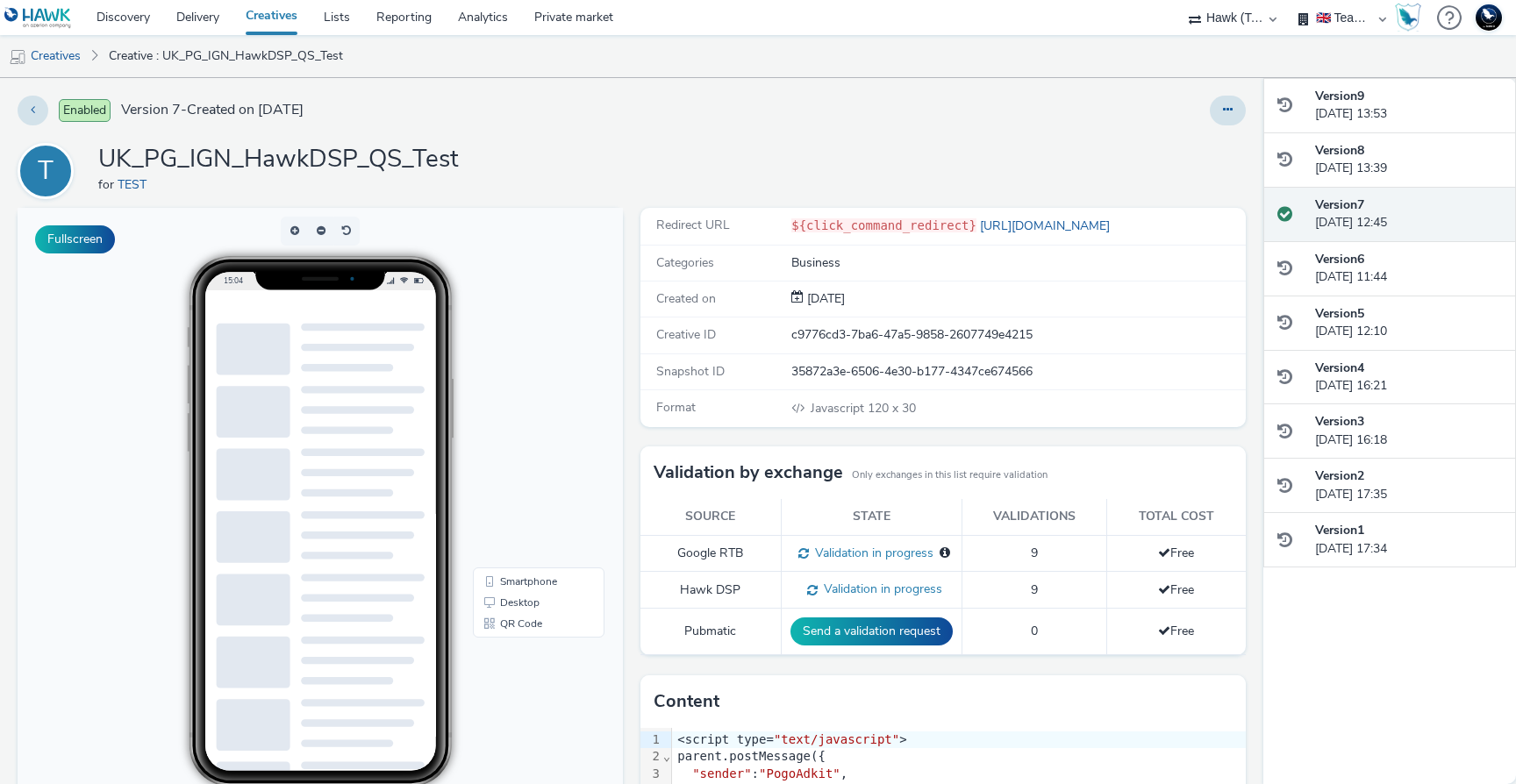
click at [866, 233] on div "${click_command_redirect} https://www.azerion.com/" at bounding box center [954, 225] width 326 height 19
click at [854, 233] on div at bounding box center [854, 233] width 0 height 0
click at [889, 230] on code "${click_command_redirect}" at bounding box center [884, 225] width 185 height 14
click at [1224, 106] on icon at bounding box center [1228, 110] width 10 height 12
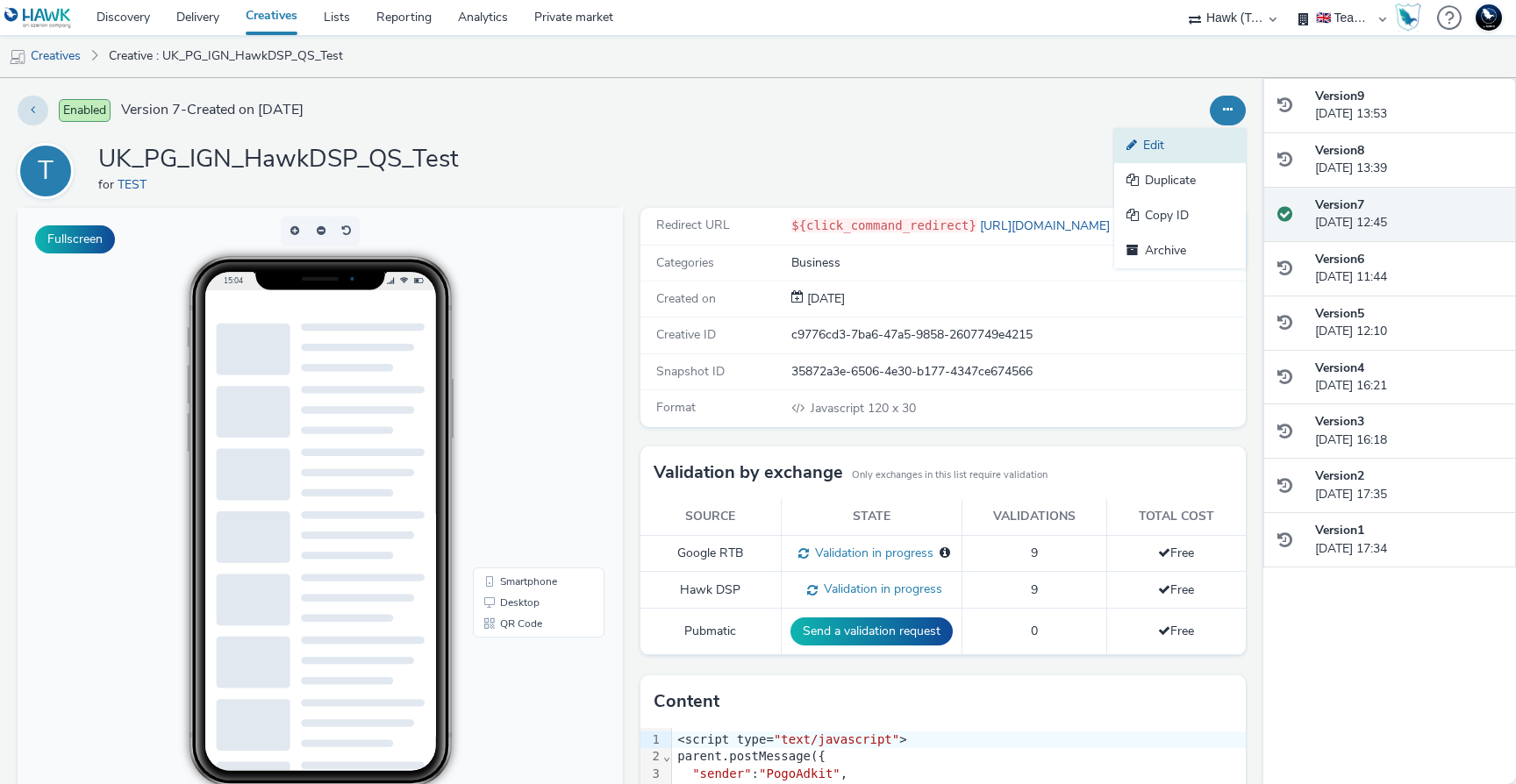
click at [1174, 149] on link "Edit" at bounding box center [1180, 145] width 131 height 35
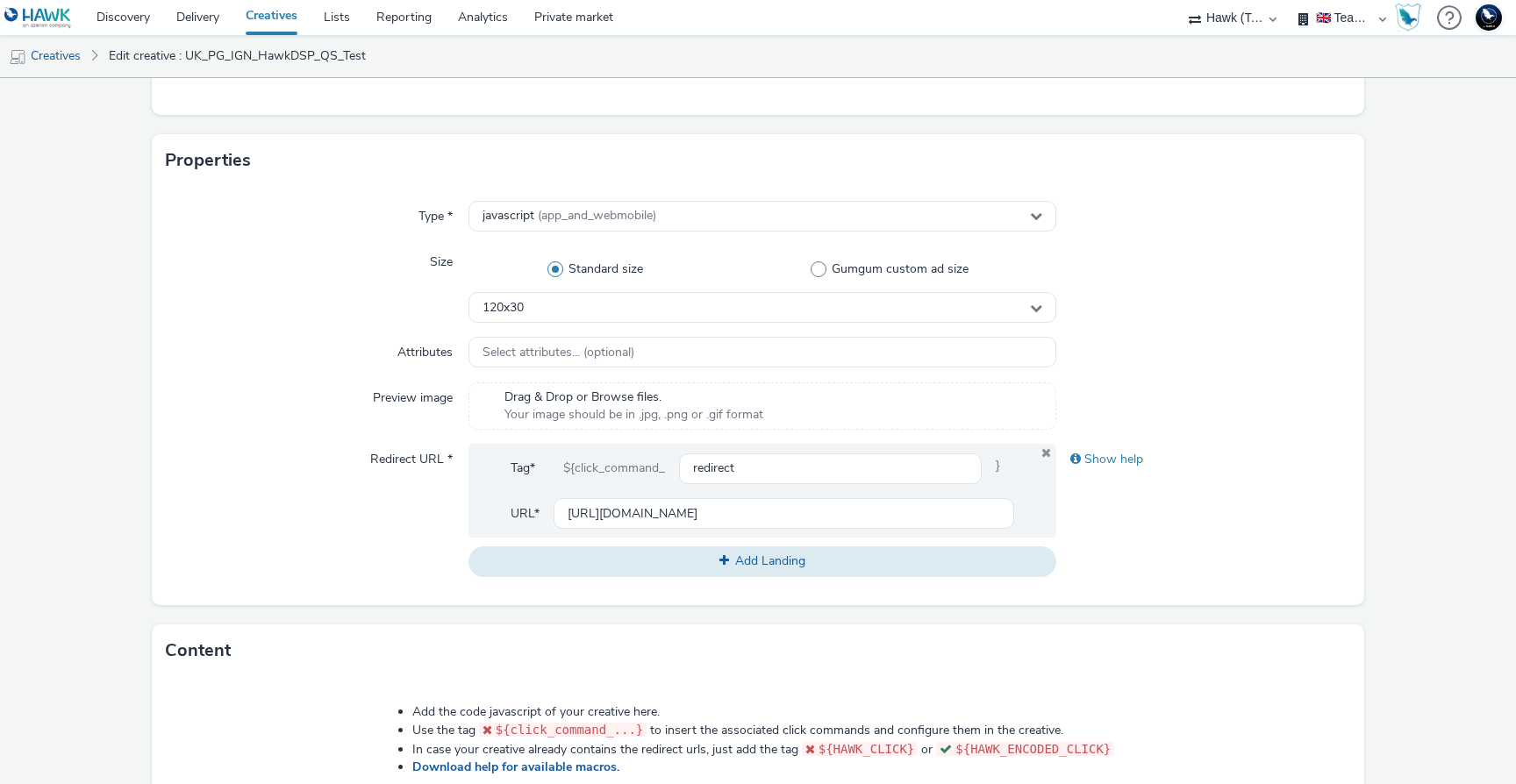
scroll to position [348, 0]
click at [637, 469] on div "${click_command_" at bounding box center [614, 467] width 130 height 32
click at [1161, 519] on div "Show help" at bounding box center [1203, 508] width 294 height 132
click at [1127, 463] on div "Show help" at bounding box center [1203, 459] width 294 height 32
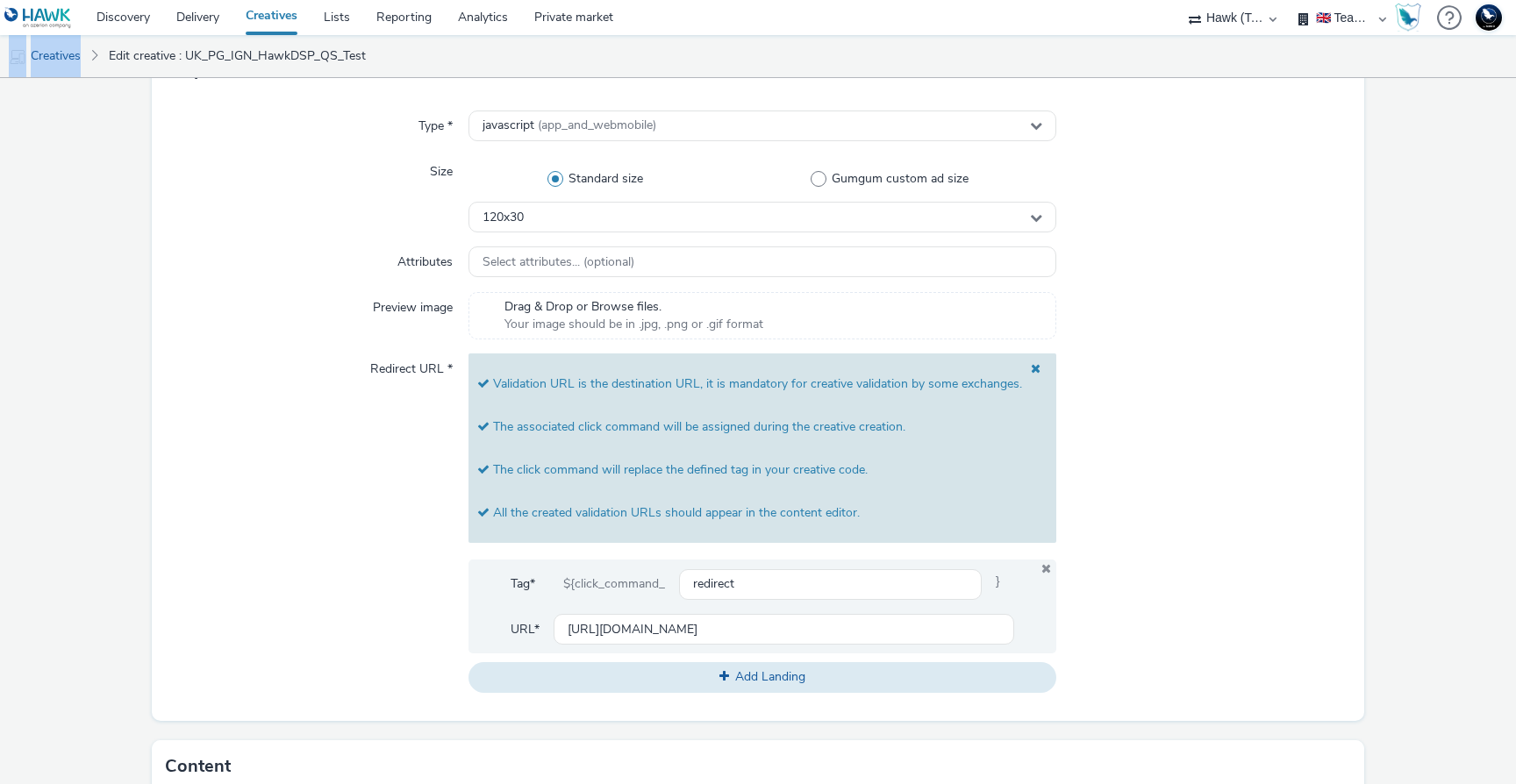
scroll to position [404, 0]
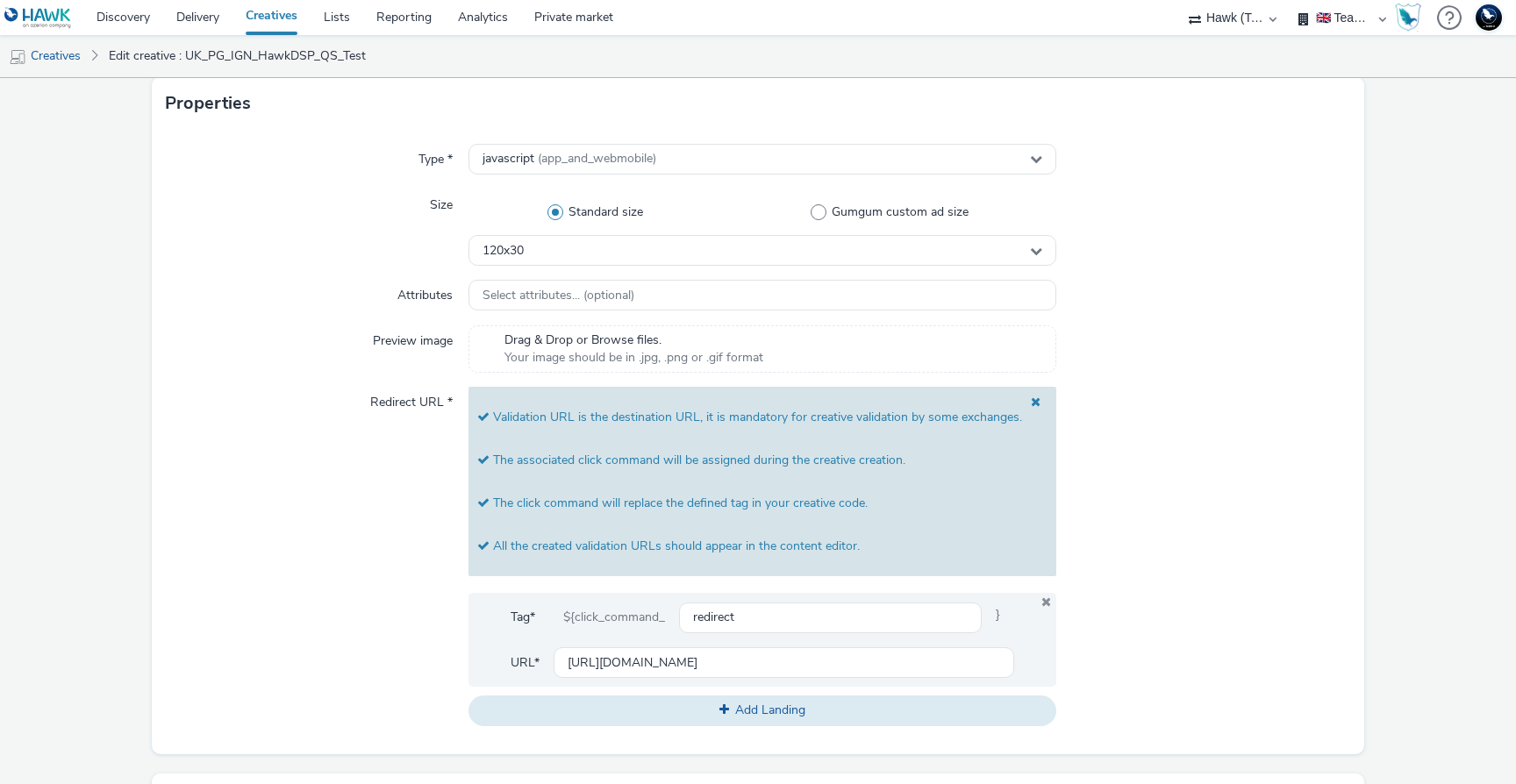
click at [123, 107] on form "Edit creative General Advertiser * TEST Name * UK_PG_IGN_HawkDSP_QS_Test 230 IA…" at bounding box center [758, 520] width 1516 height 1691
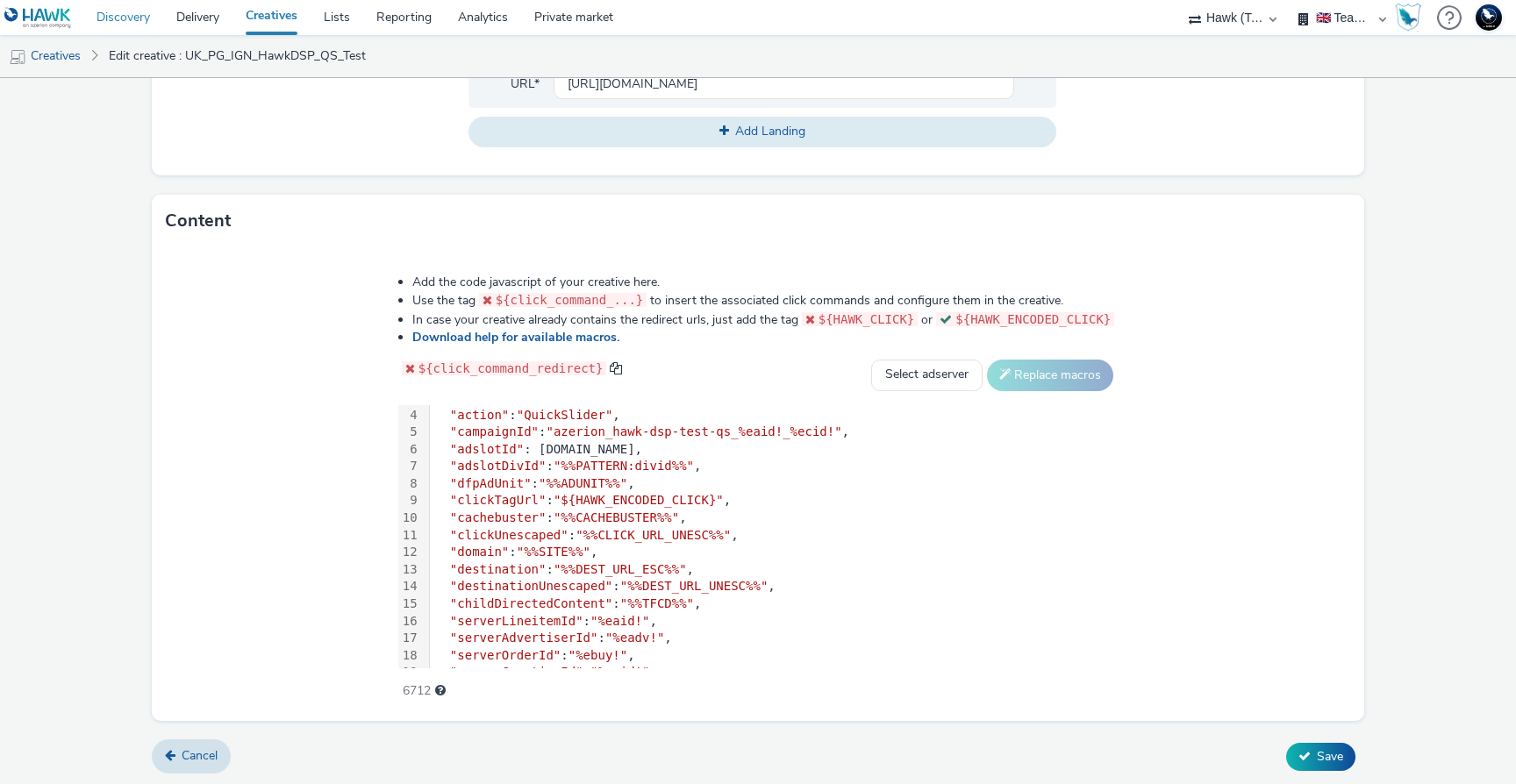
scroll to position [55, 0]
click at [540, 335] on link "Download help for available macros." at bounding box center [519, 337] width 214 height 17
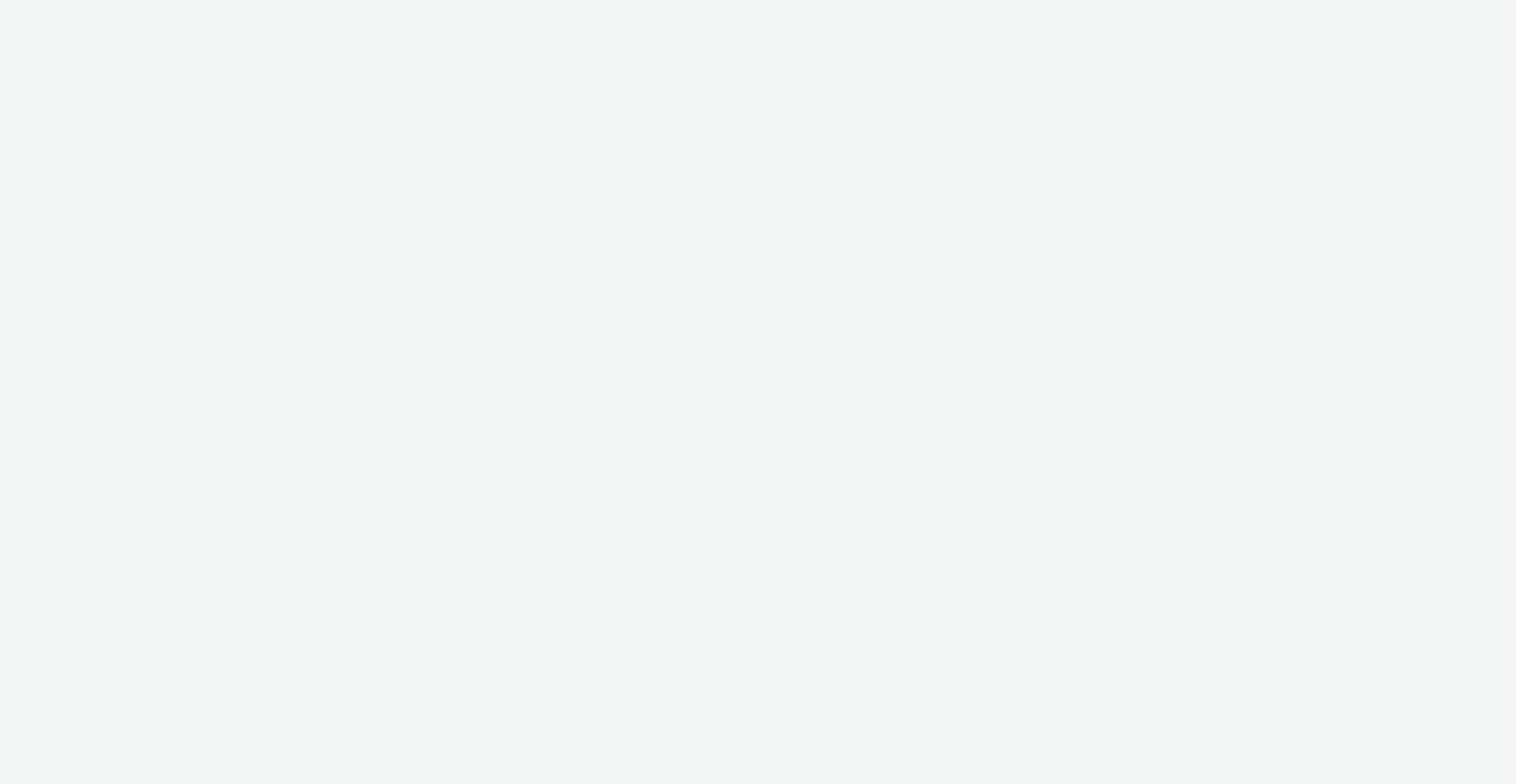
select select "2fc77e36-bb93-4aa3-9dff-dcb08e02eac6"
select select "59187257-5247-49fc-bb5e-ca447467b96a"
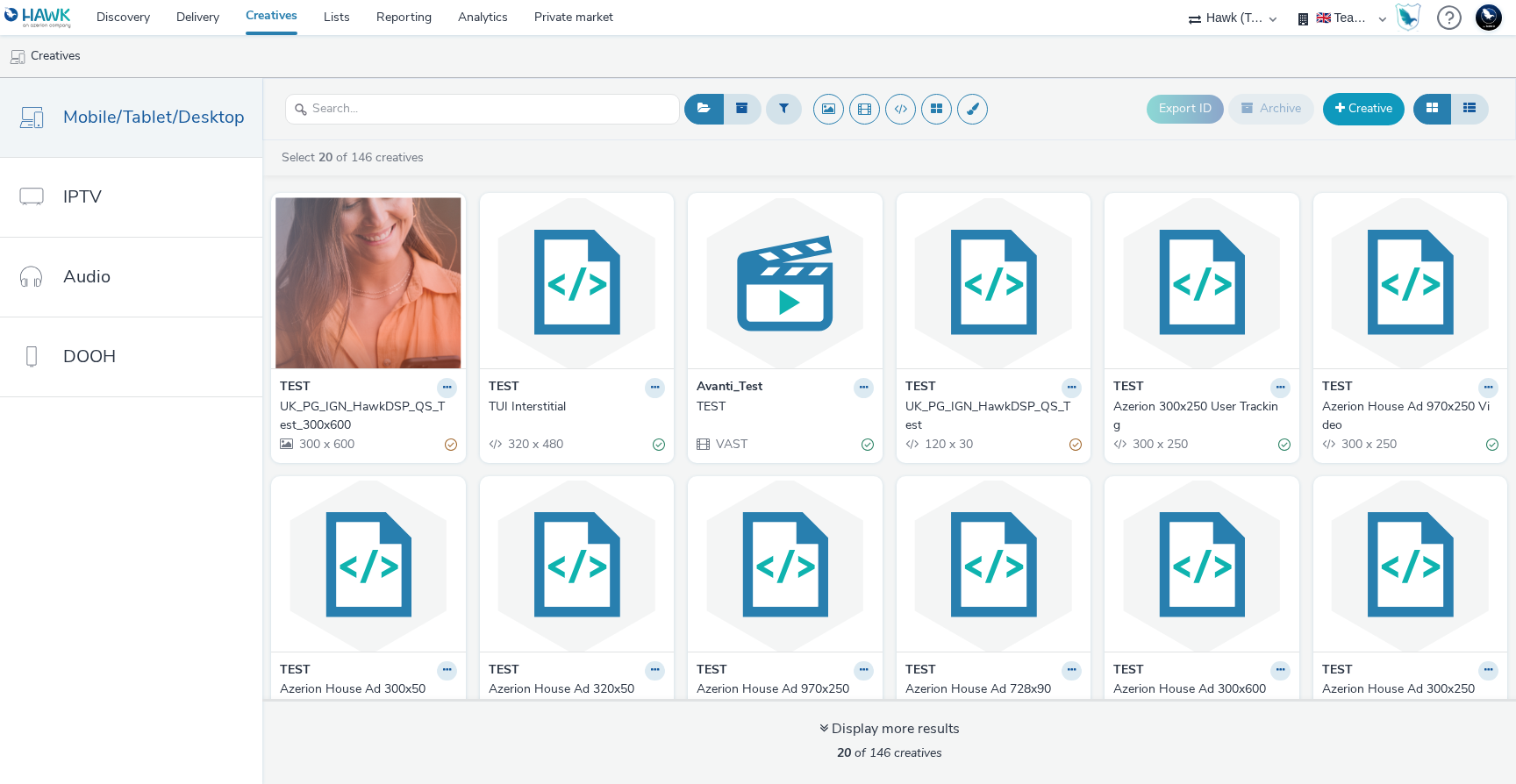
click at [1348, 106] on link "Creative" at bounding box center [1363, 109] width 82 height 32
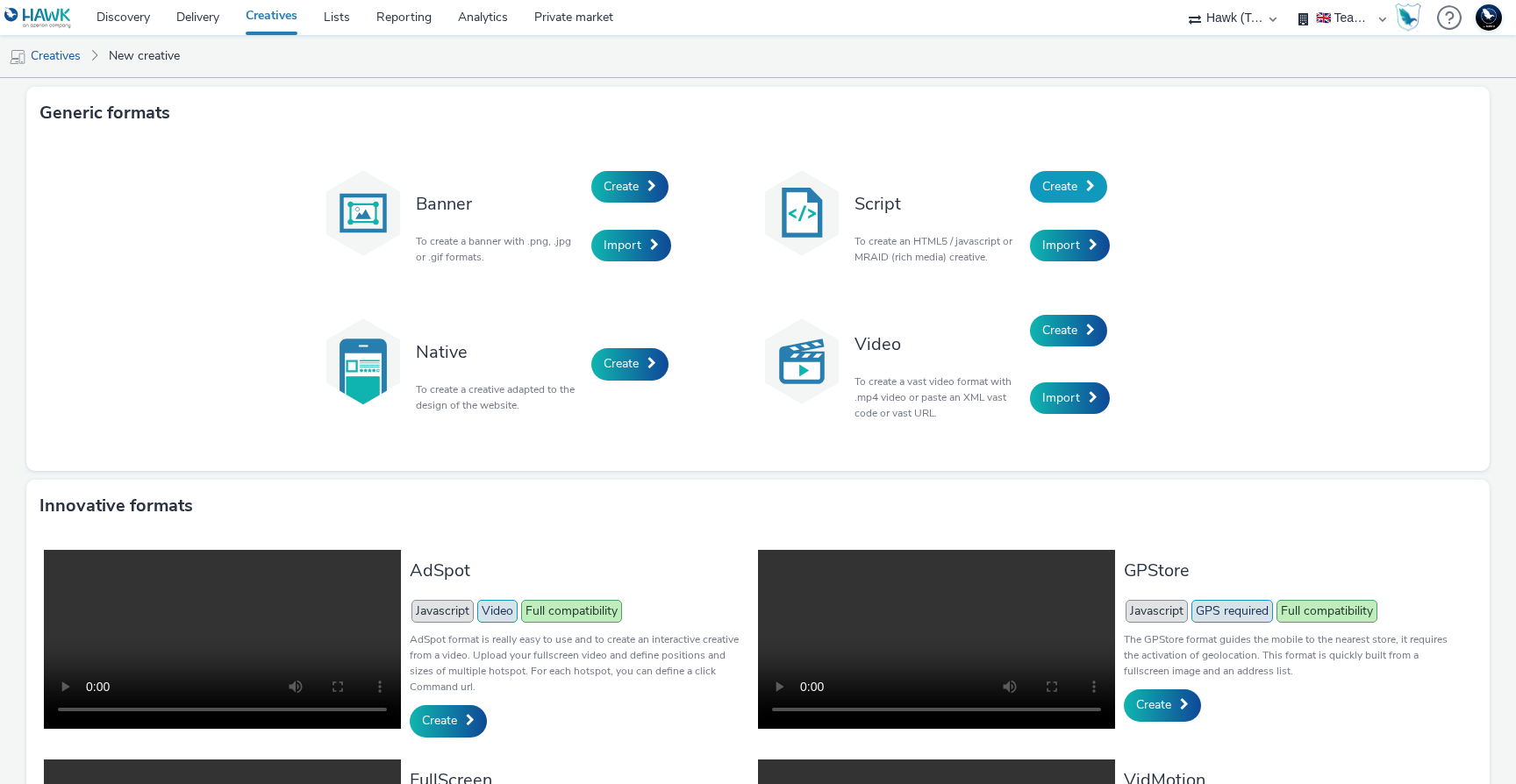
click at [1049, 193] on span "Create" at bounding box center [1060, 186] width 35 height 17
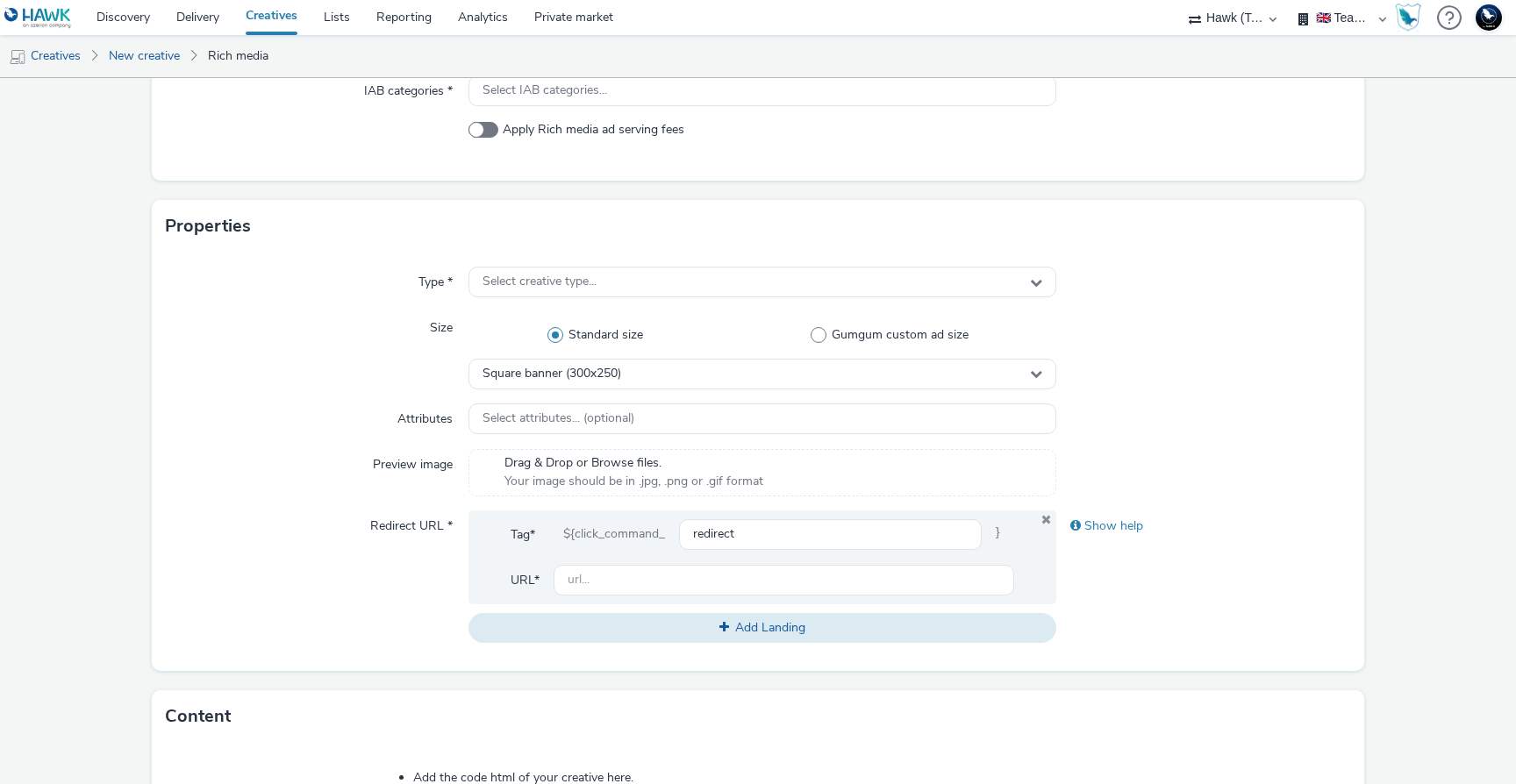
scroll to position [275, 0]
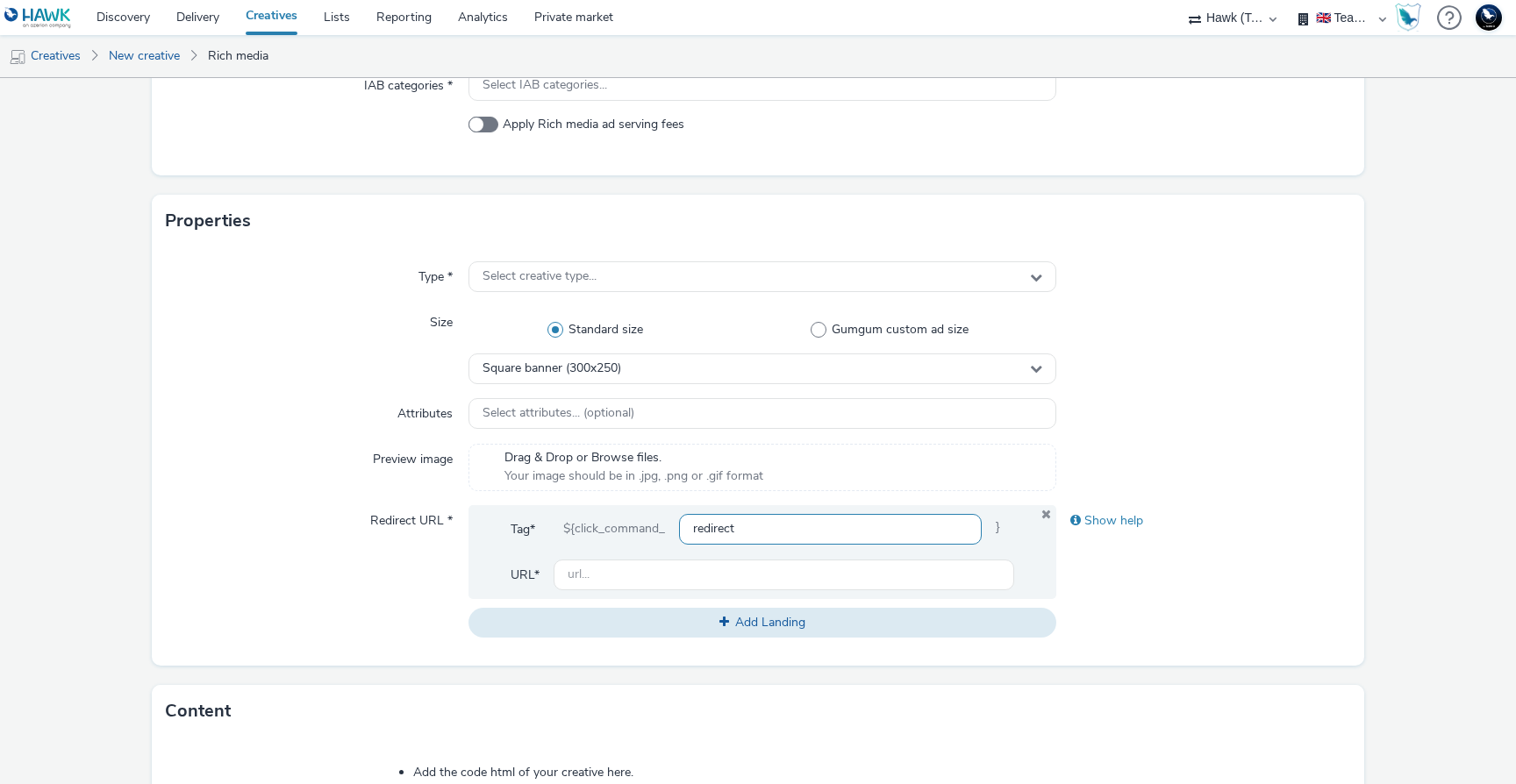
click at [744, 526] on input "redirect" at bounding box center [829, 529] width 302 height 31
click at [623, 568] on input "text" at bounding box center [783, 575] width 460 height 31
type input "h"
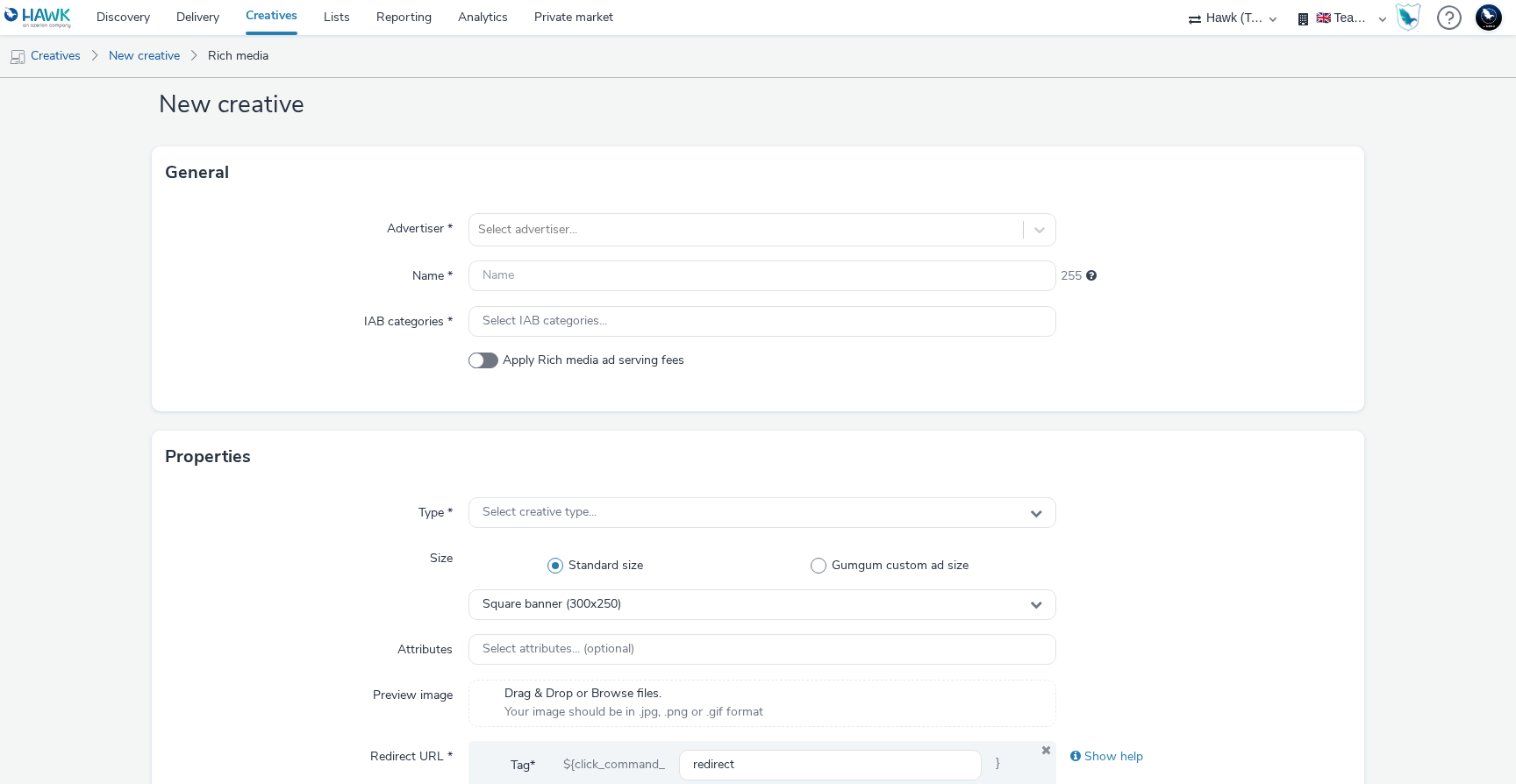
scroll to position [32, 0]
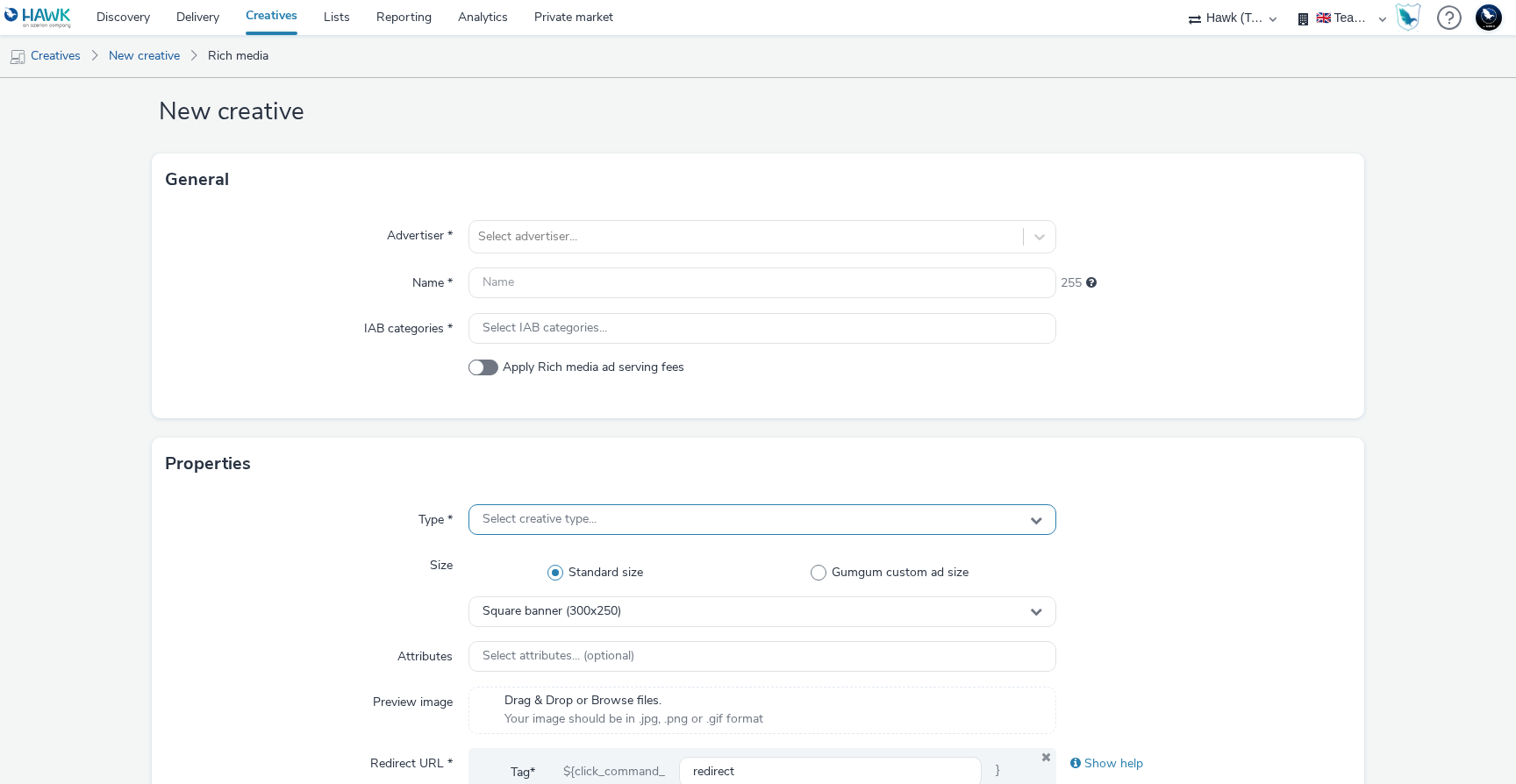
click at [567, 523] on span "Select creative type..." at bounding box center [539, 520] width 114 height 15
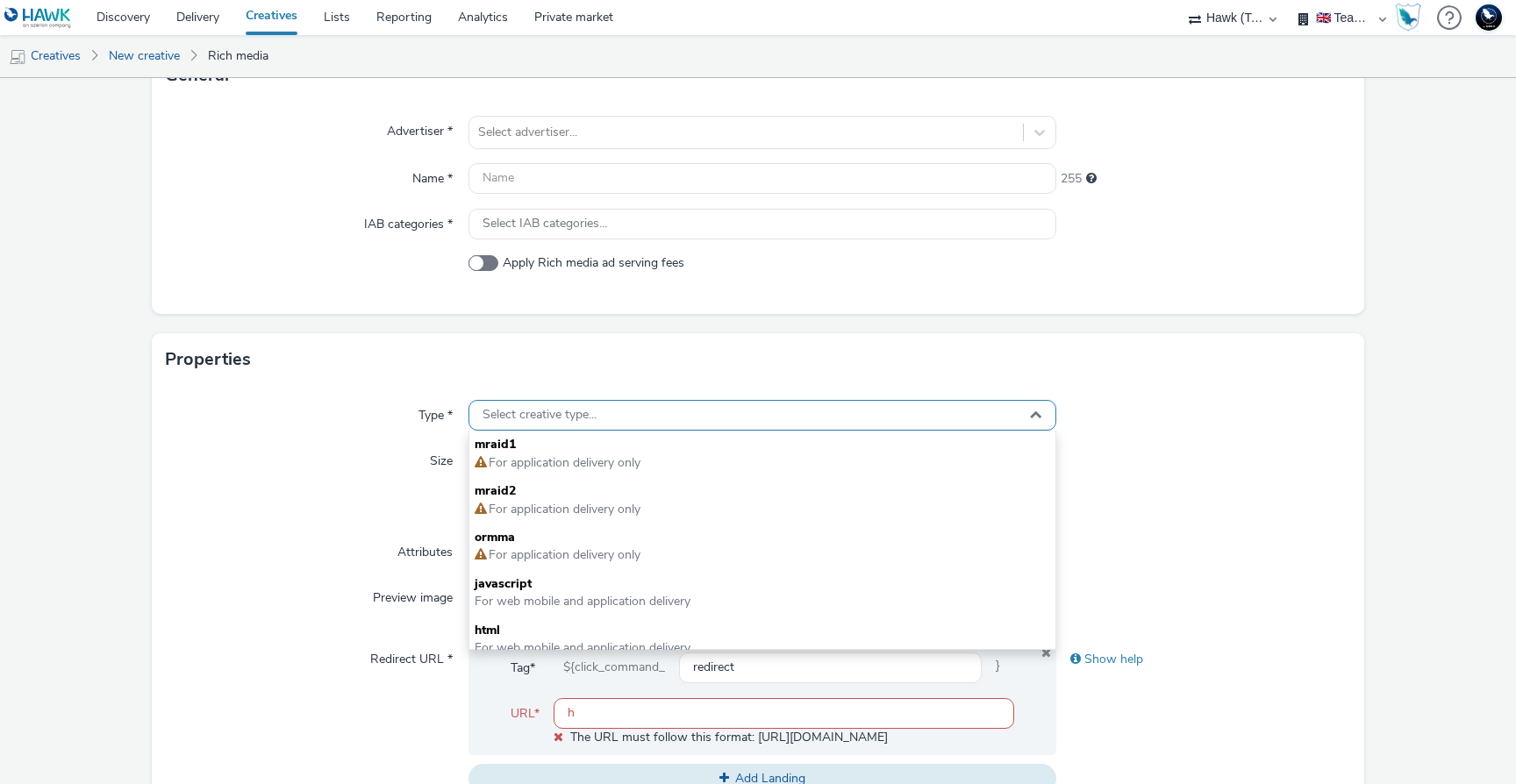
scroll to position [169, 0]
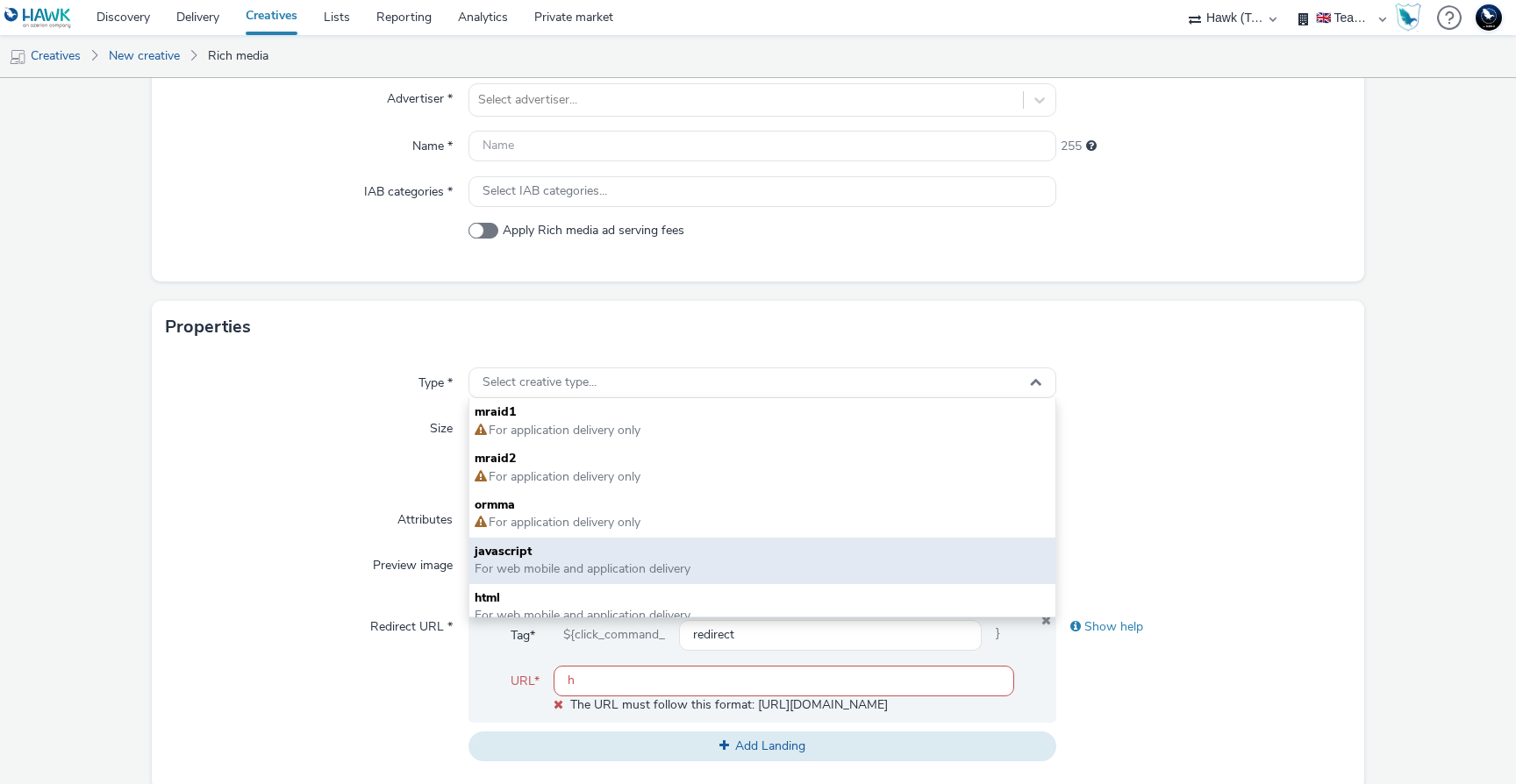
click at [570, 554] on span "javascript" at bounding box center [762, 552] width 576 height 18
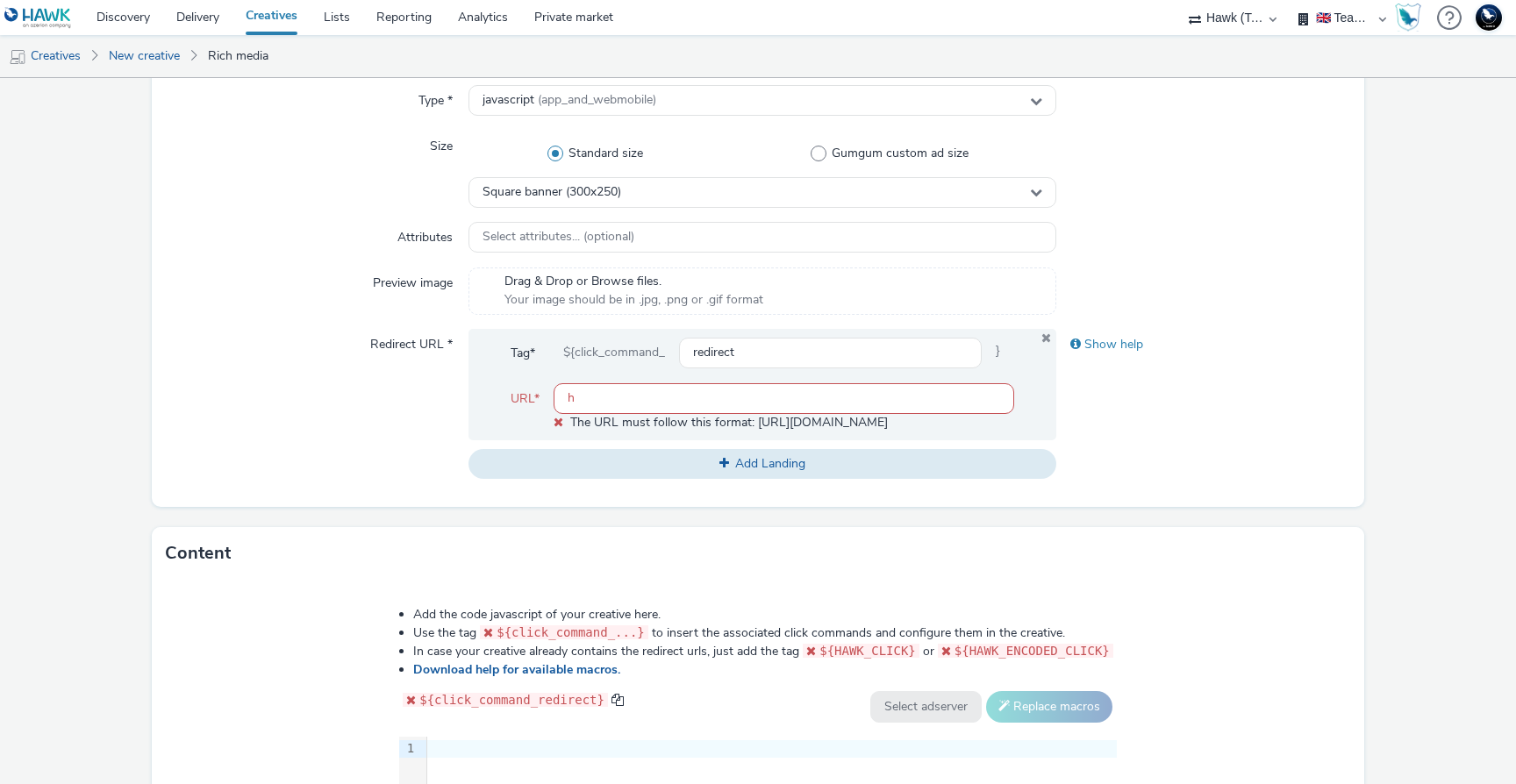
scroll to position [452, 0]
click at [619, 239] on span "Select attributes... (optional)" at bounding box center [558, 235] width 152 height 15
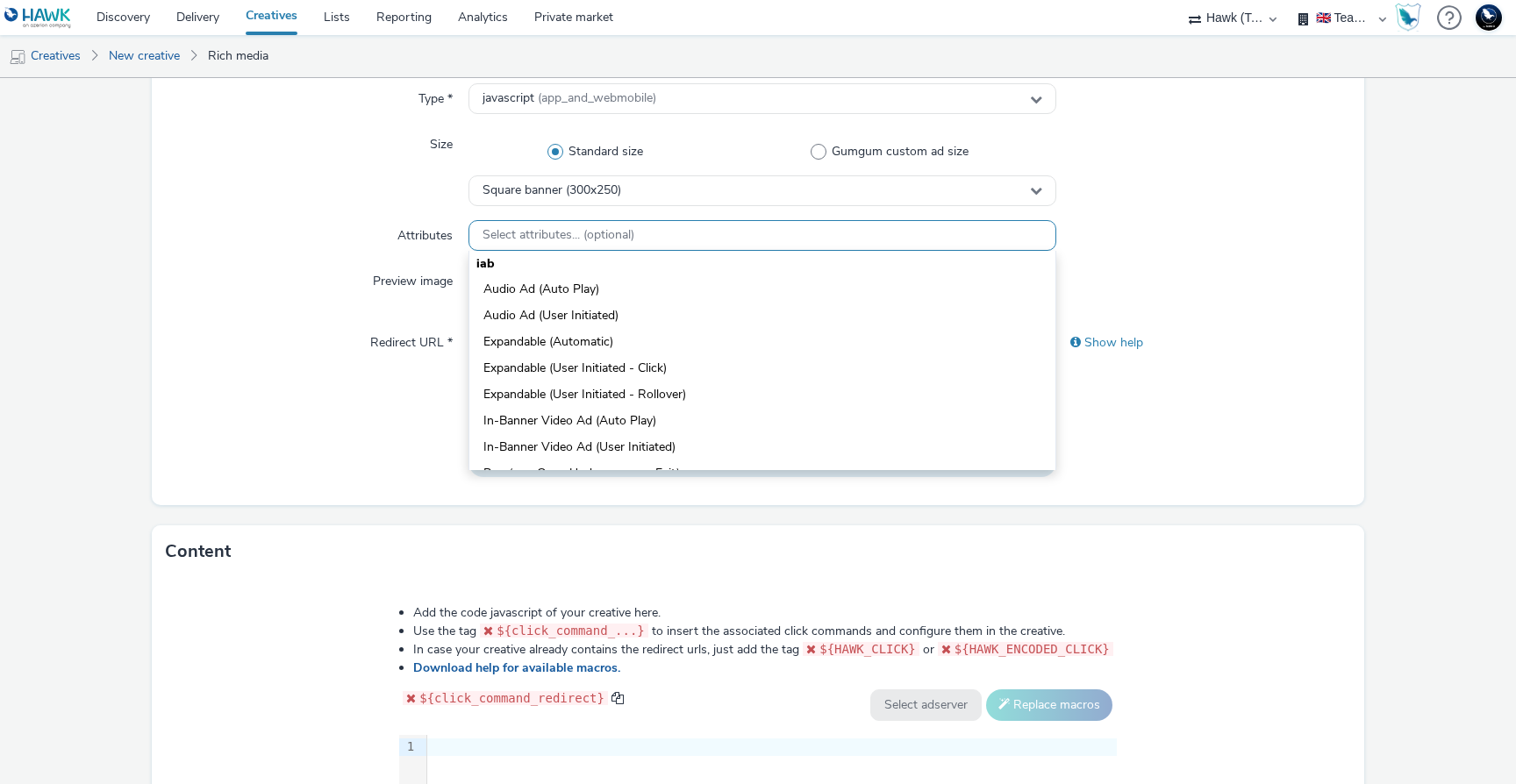
click at [619, 239] on span "Select attributes... (optional)" at bounding box center [558, 235] width 152 height 15
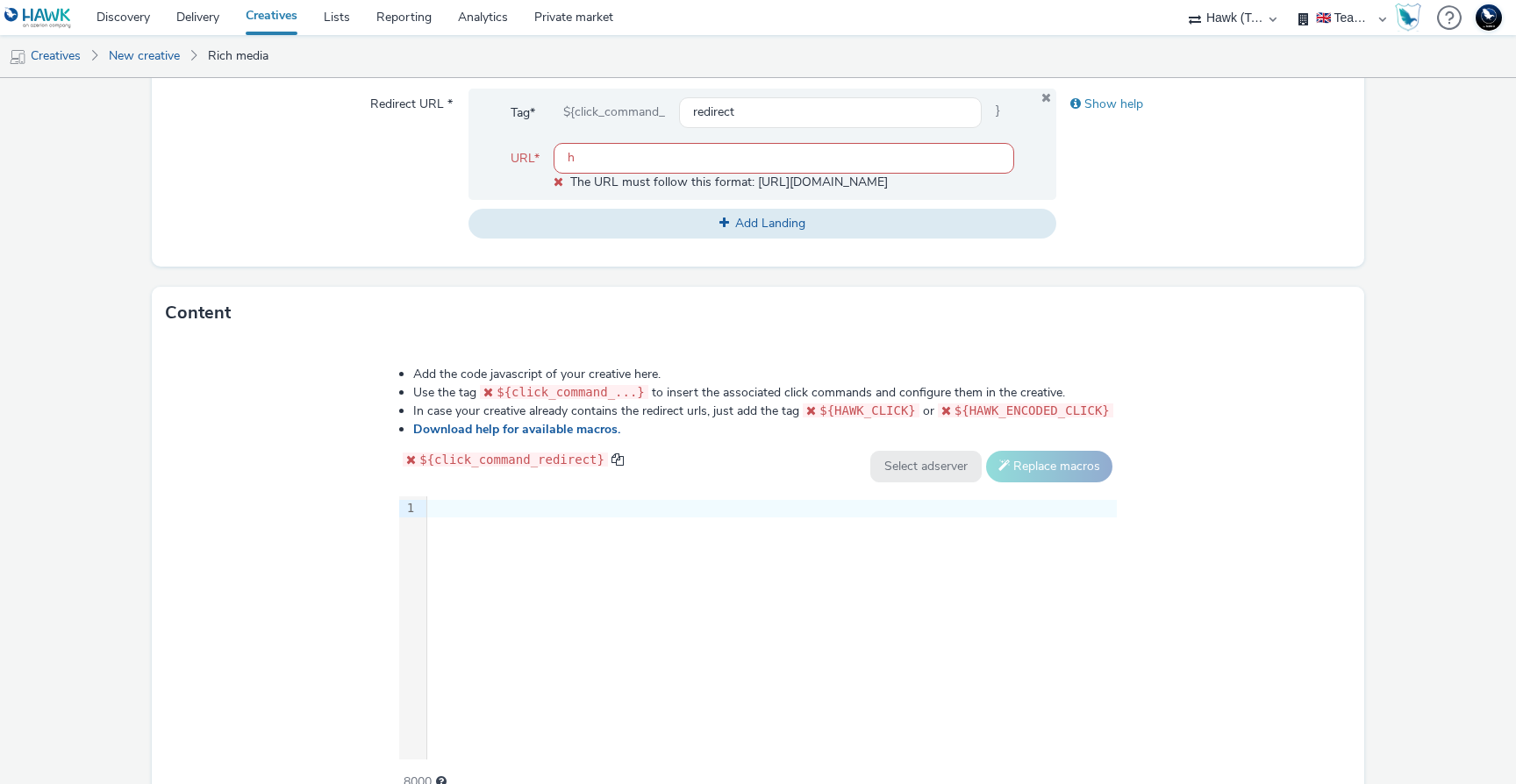
scroll to position [783, 0]
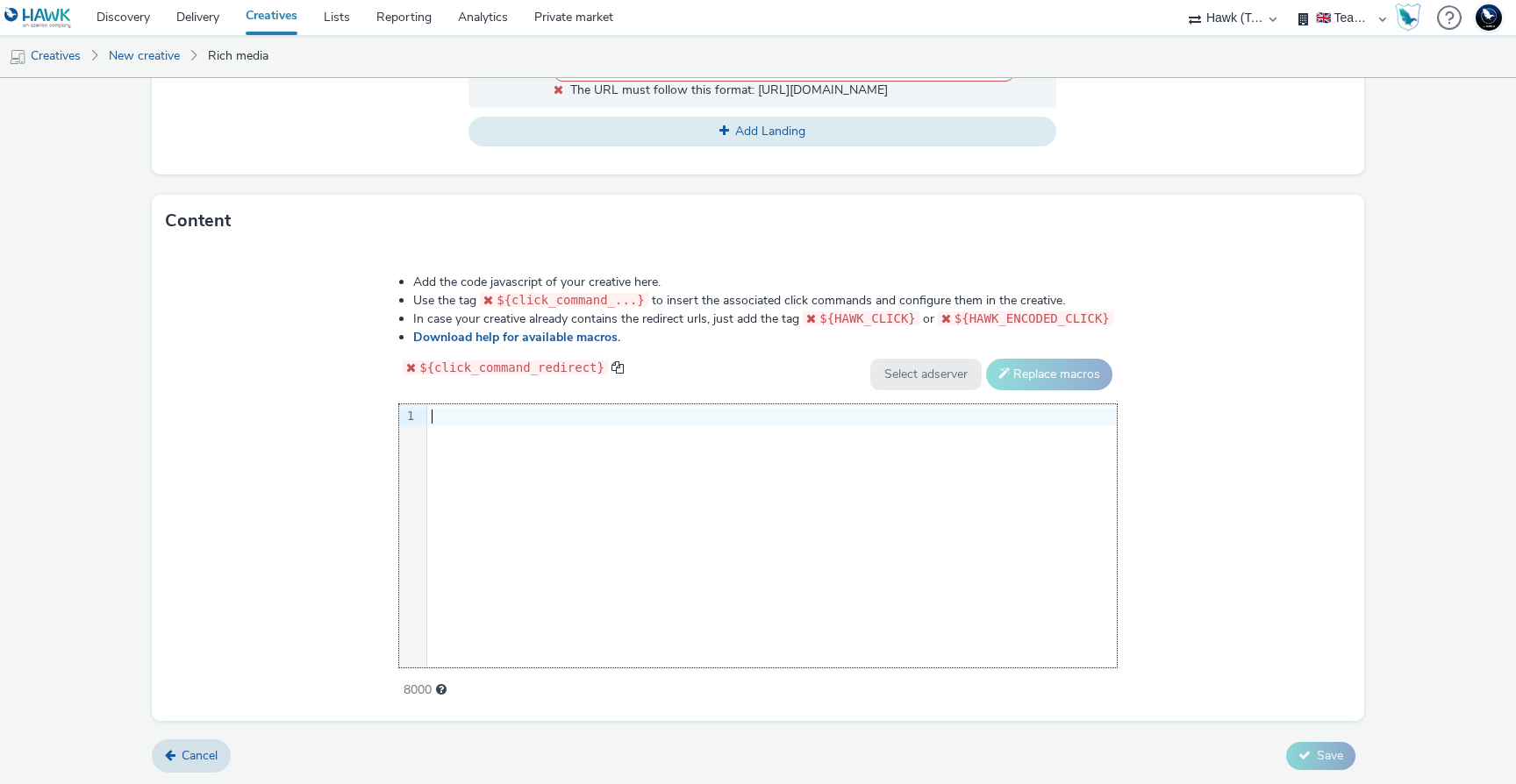
click at [546, 475] on div "9 1 ›" at bounding box center [758, 536] width 718 height 263
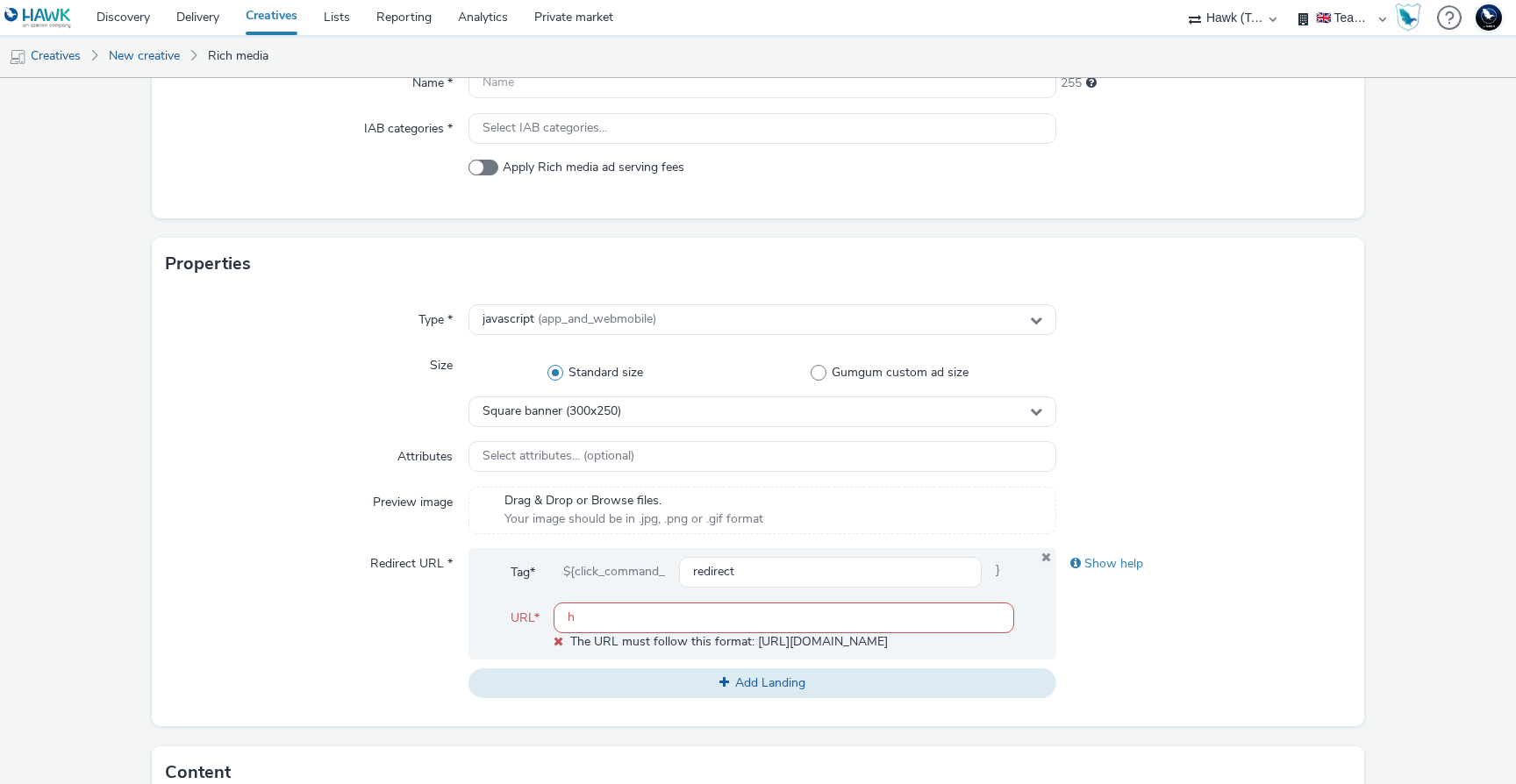
scroll to position [0, 0]
